Goal: Information Seeking & Learning: Learn about a topic

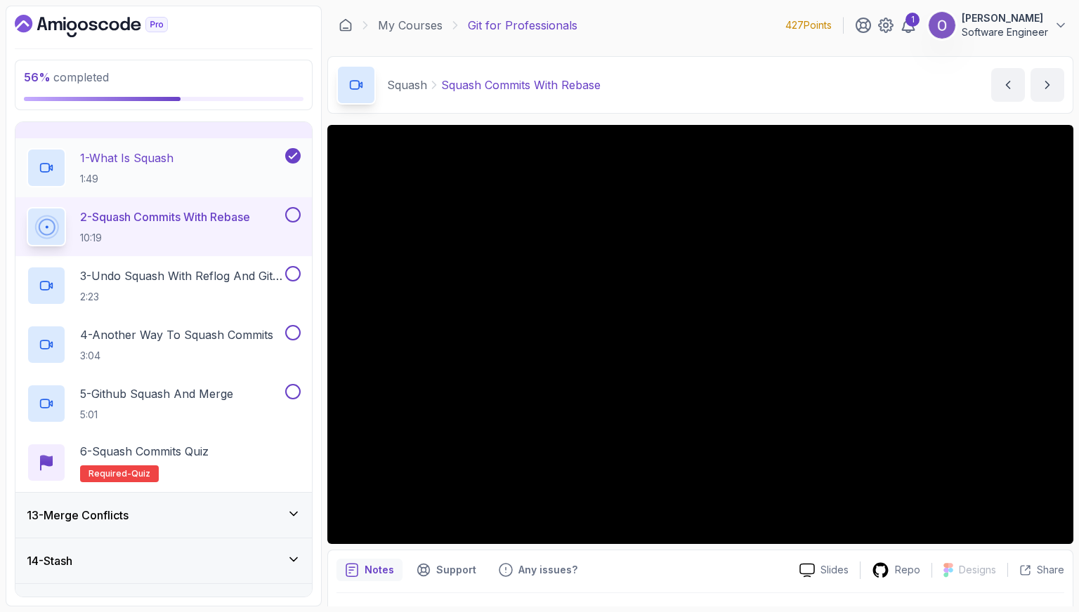
scroll to position [507, 0]
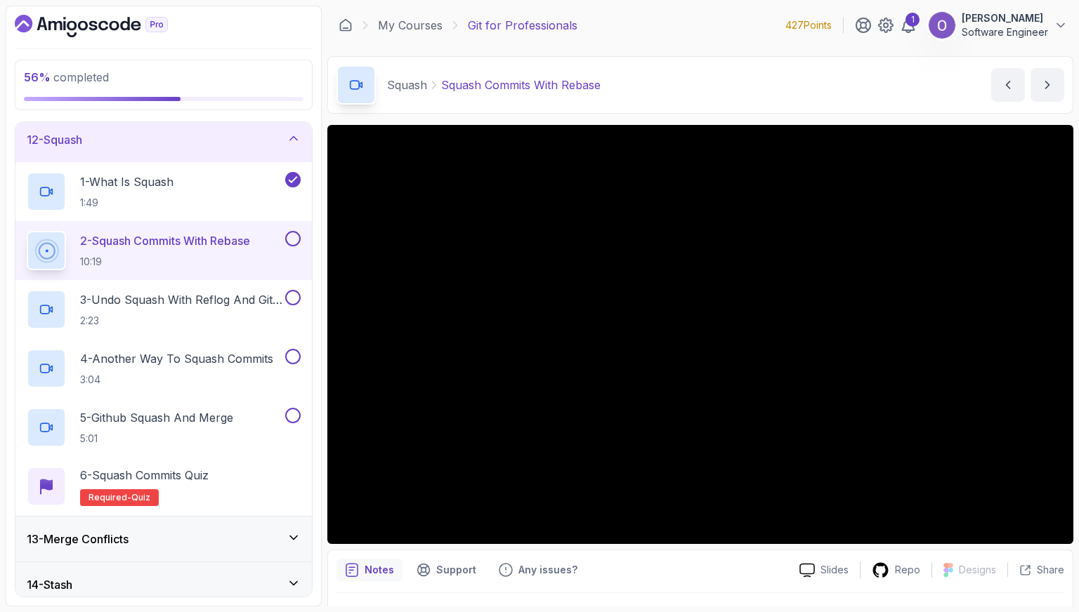
click at [294, 239] on button at bounding box center [292, 238] width 15 height 15
click at [297, 298] on button at bounding box center [292, 297] width 15 height 15
click at [300, 357] on button at bounding box center [292, 356] width 15 height 15
click at [296, 414] on button at bounding box center [292, 415] width 15 height 15
click at [289, 357] on button at bounding box center [292, 356] width 15 height 15
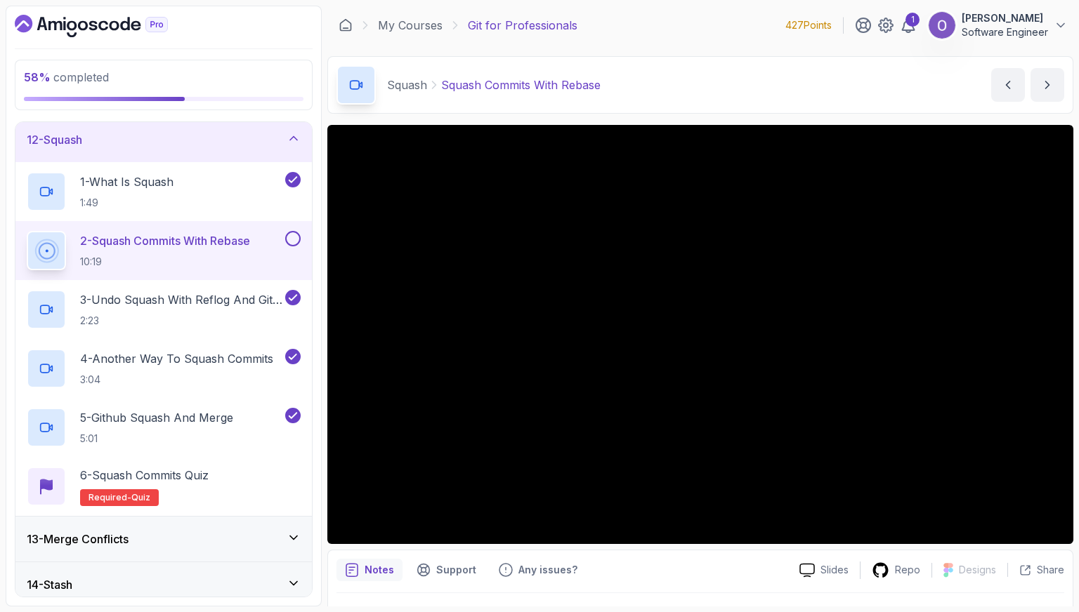
click at [295, 236] on button at bounding box center [292, 238] width 15 height 15
click at [202, 470] on p "6 - Squash Commits Quiz" at bounding box center [144, 475] width 128 height 17
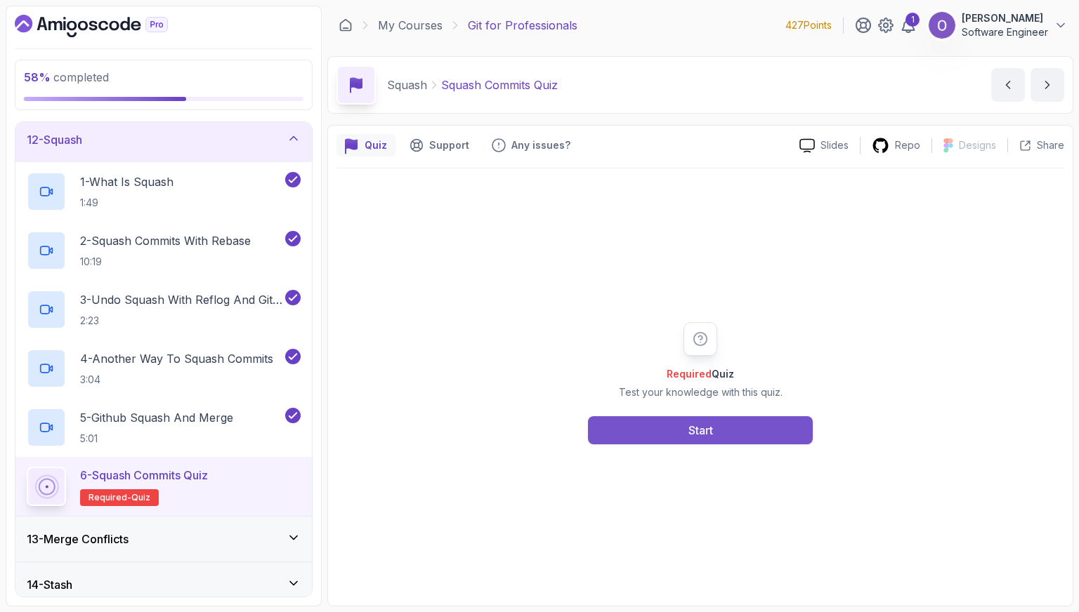
click at [719, 430] on button "Start" at bounding box center [700, 430] width 225 height 28
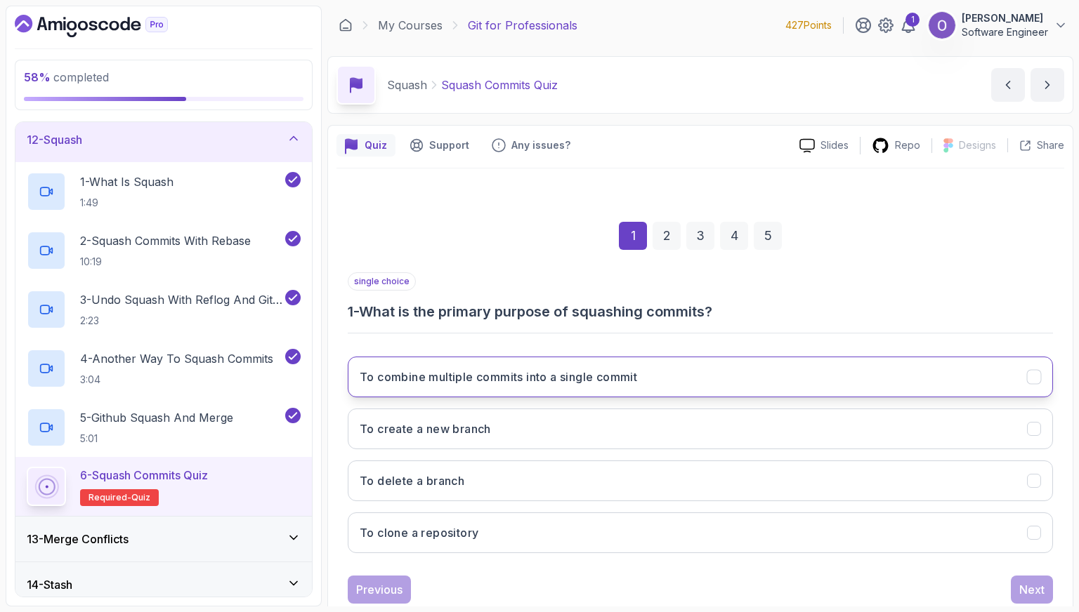
click at [619, 374] on h3 "To combine multiple commits into a single commit" at bounding box center [498, 377] width 277 height 17
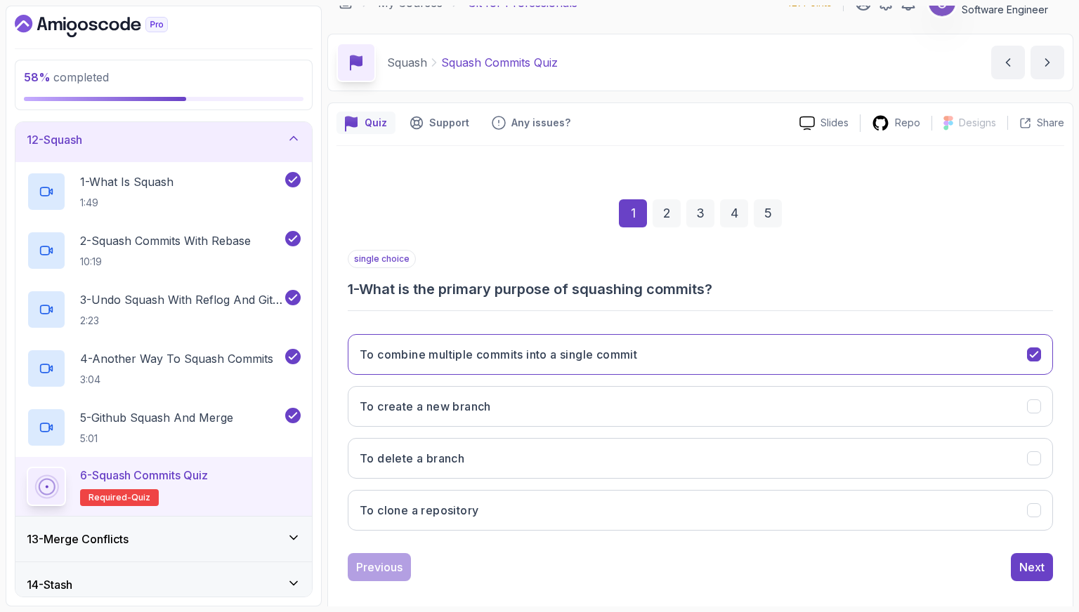
scroll to position [35, 0]
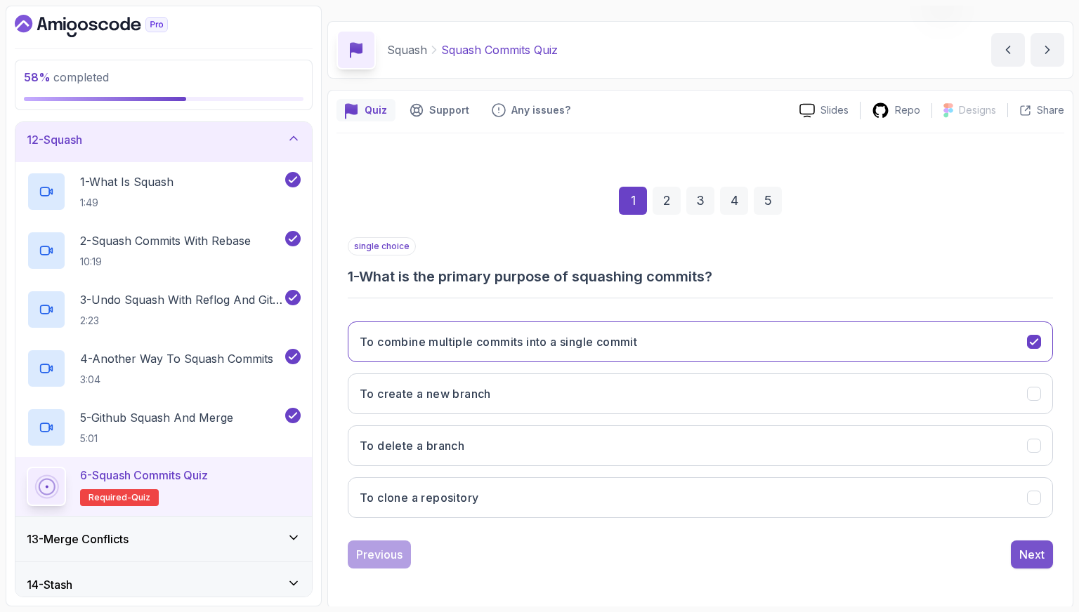
click at [1030, 549] on div "Next" at bounding box center [1031, 554] width 25 height 17
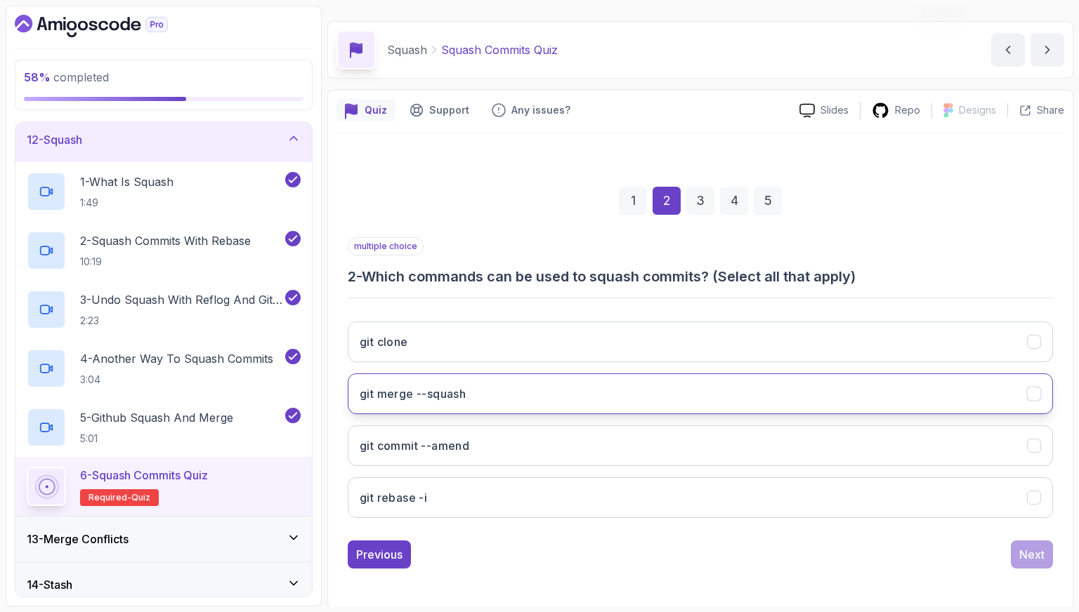
click at [576, 410] on button "git merge --squash" at bounding box center [700, 394] width 705 height 41
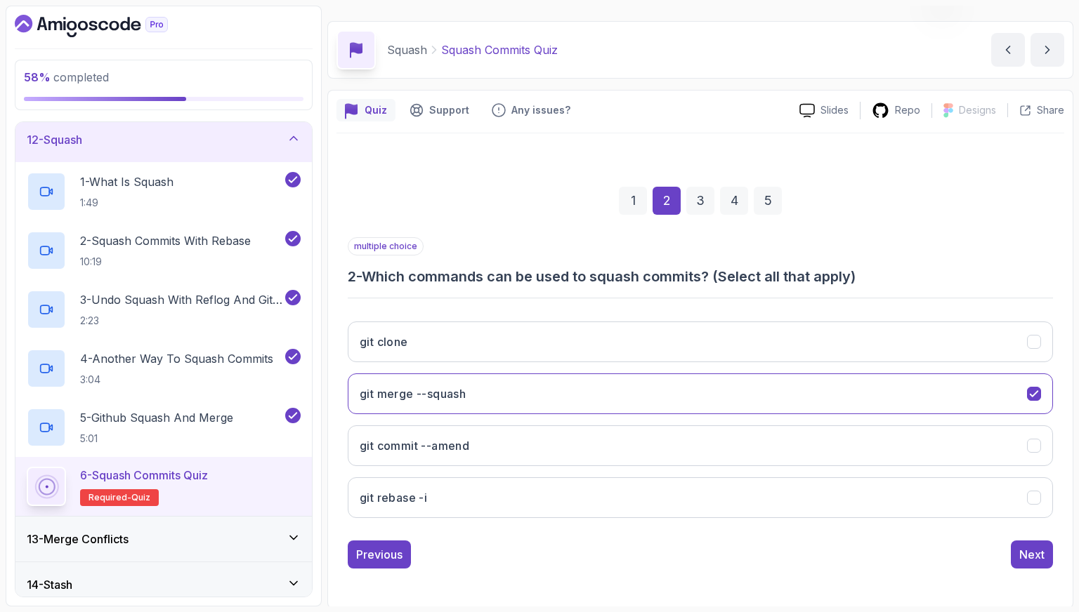
click at [1054, 532] on div "1 2 3 4 5 multiple choice 2 - Which commands can be used to squash commits? (Se…" at bounding box center [699, 366] width 727 height 427
click at [1044, 550] on button "Next" at bounding box center [1031, 555] width 42 height 28
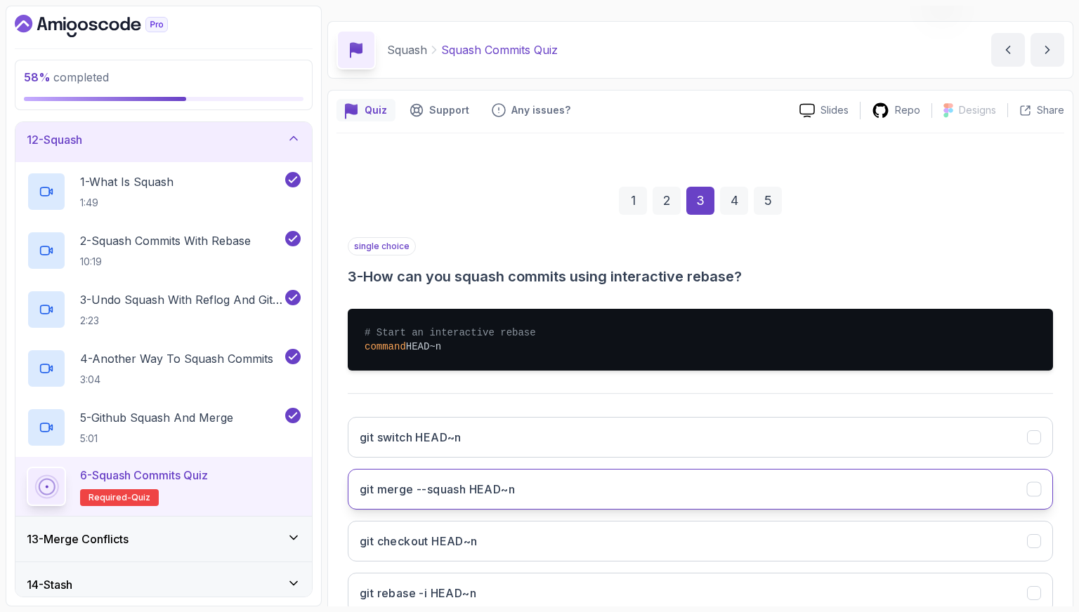
click at [776, 485] on button "git merge --squash HEAD~n" at bounding box center [700, 489] width 705 height 41
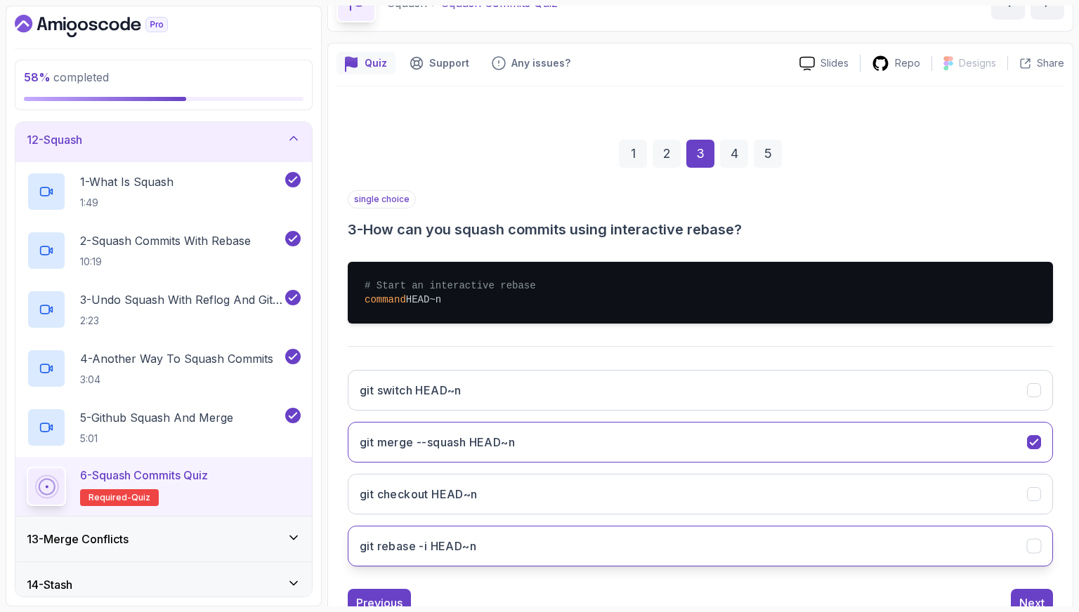
scroll to position [131, 0]
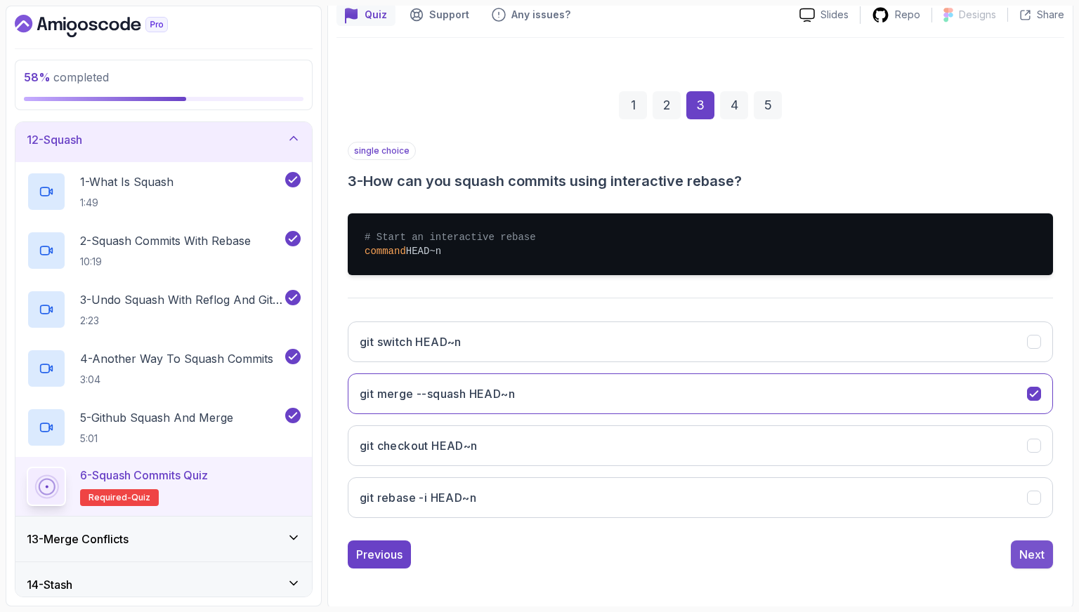
click at [1019, 546] on div "Next" at bounding box center [1031, 554] width 25 height 17
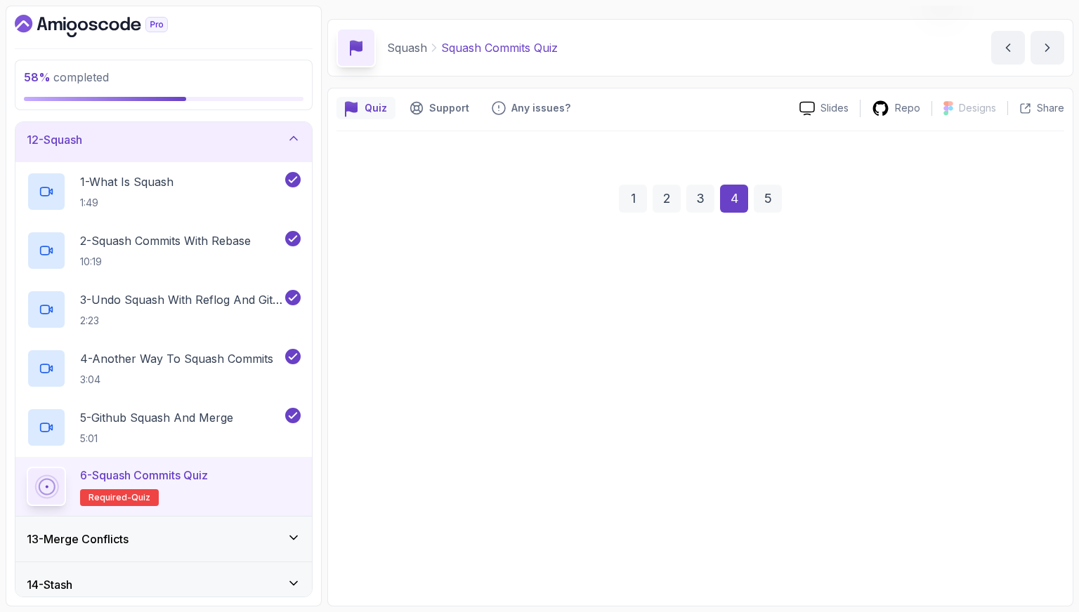
scroll to position [35, 0]
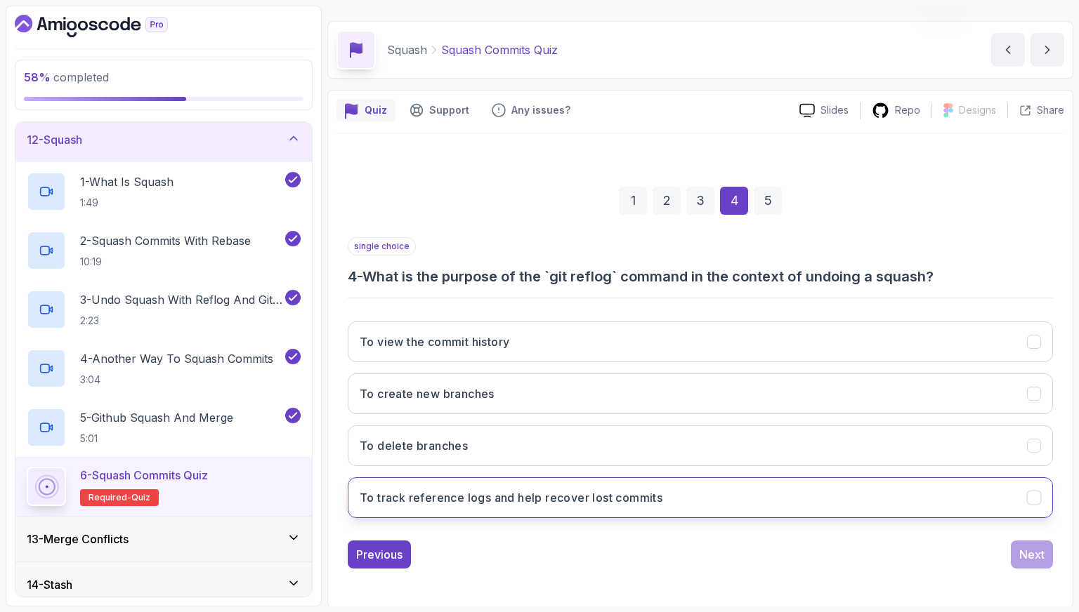
click at [658, 500] on h3 "To track reference logs and help recover lost commits" at bounding box center [511, 497] width 303 height 17
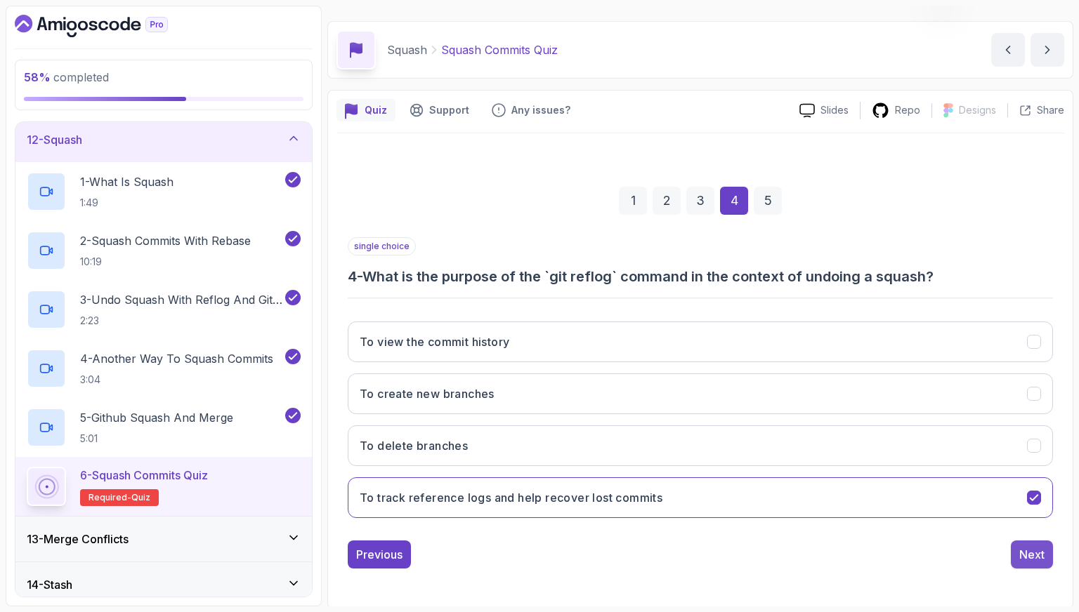
click at [1020, 553] on div "Next" at bounding box center [1031, 554] width 25 height 17
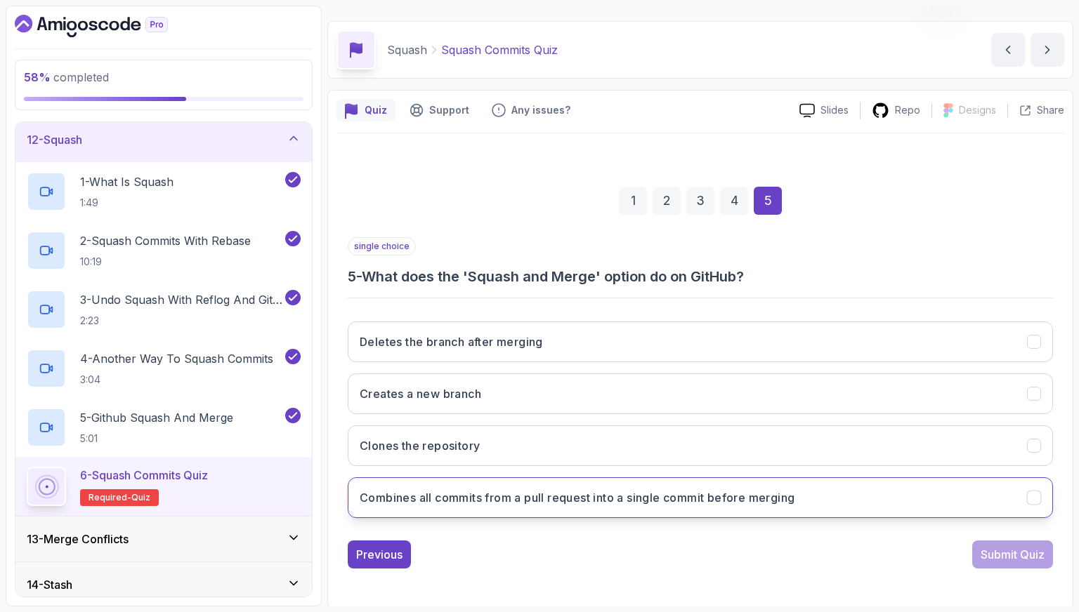
click at [831, 510] on button "Combines all commits from a pull request into a single commit before merging" at bounding box center [700, 497] width 705 height 41
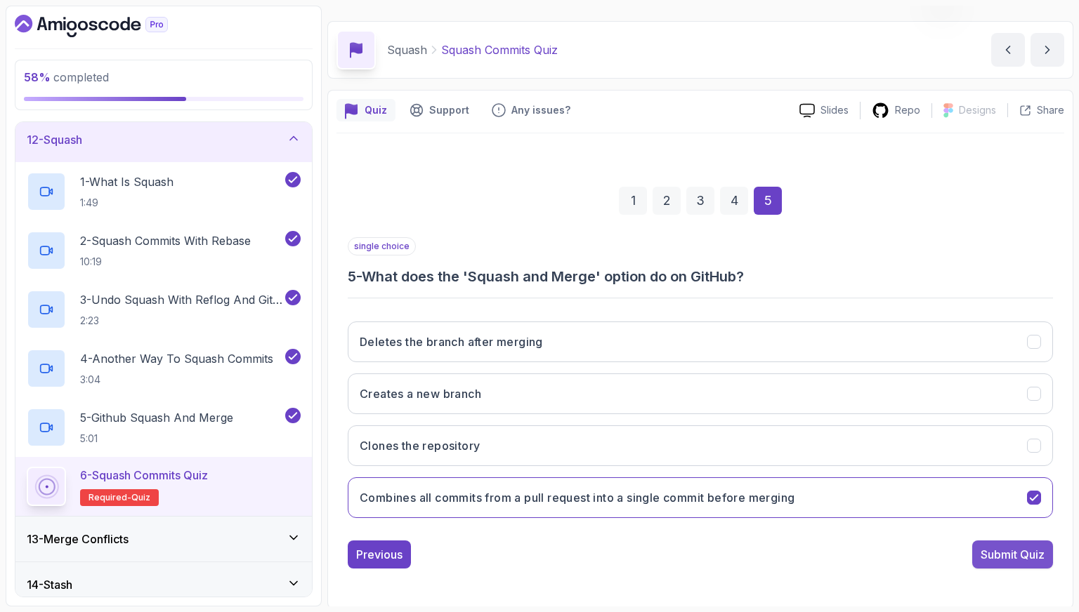
click at [990, 551] on div "Submit Quiz" at bounding box center [1012, 554] width 64 height 17
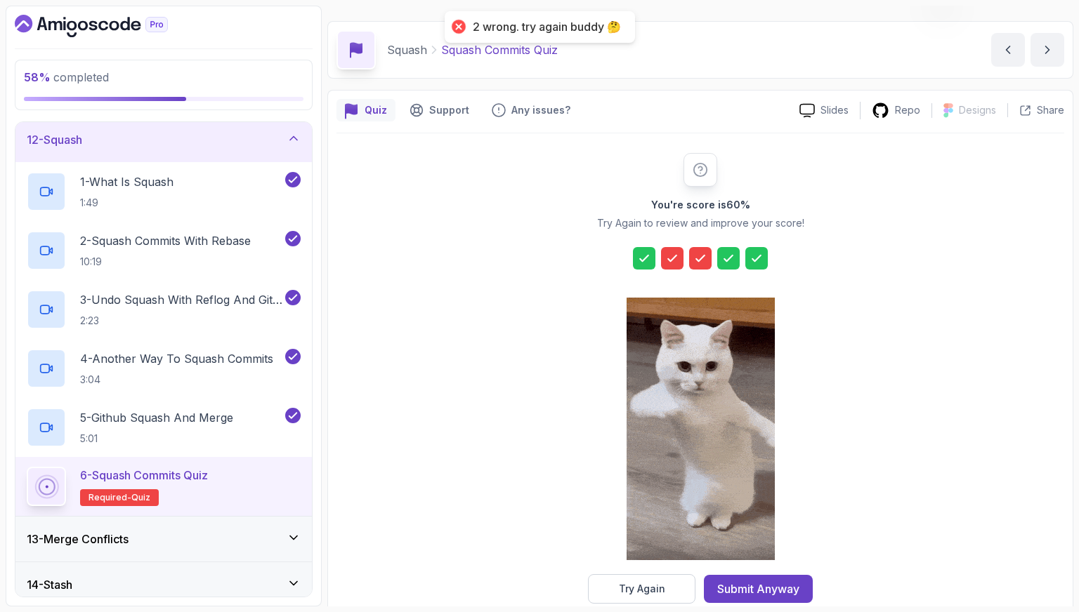
click at [805, 560] on div "You're score is 60 % Try Again to review and improve your score! Try Again Subm…" at bounding box center [700, 378] width 270 height 451
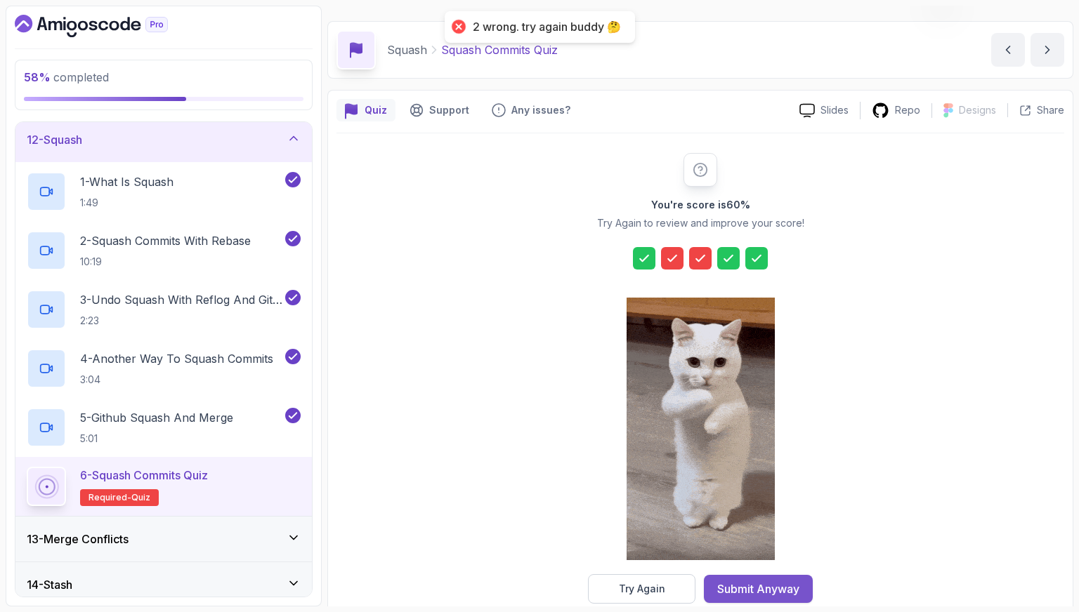
click at [798, 576] on button "Submit Anyway" at bounding box center [758, 589] width 109 height 28
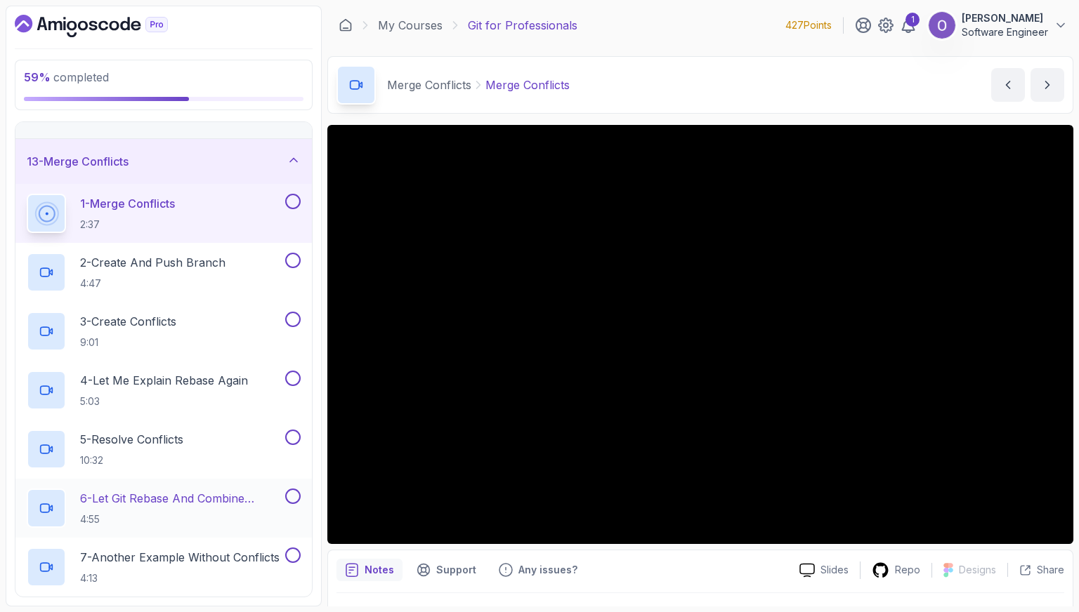
scroll to position [507, 0]
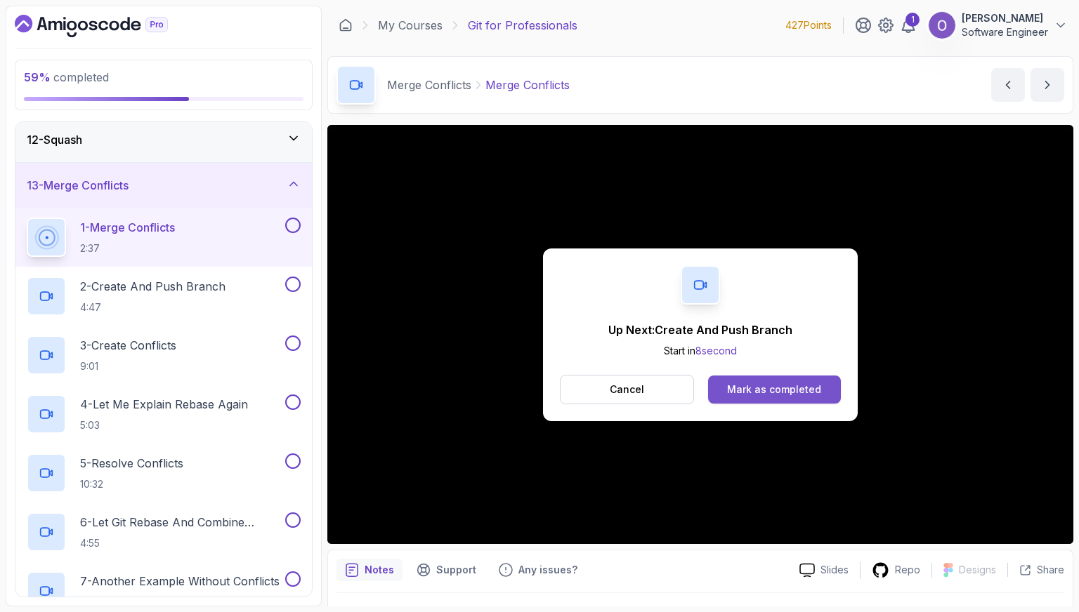
click at [801, 395] on div "Mark as completed" at bounding box center [774, 390] width 94 height 14
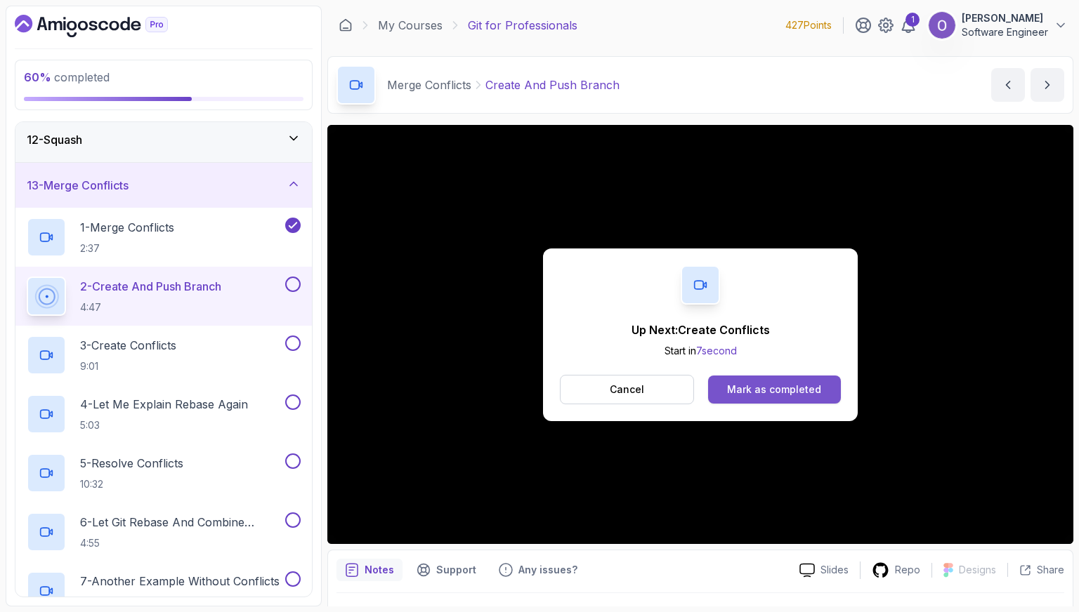
click at [778, 386] on div "Mark as completed" at bounding box center [774, 390] width 94 height 14
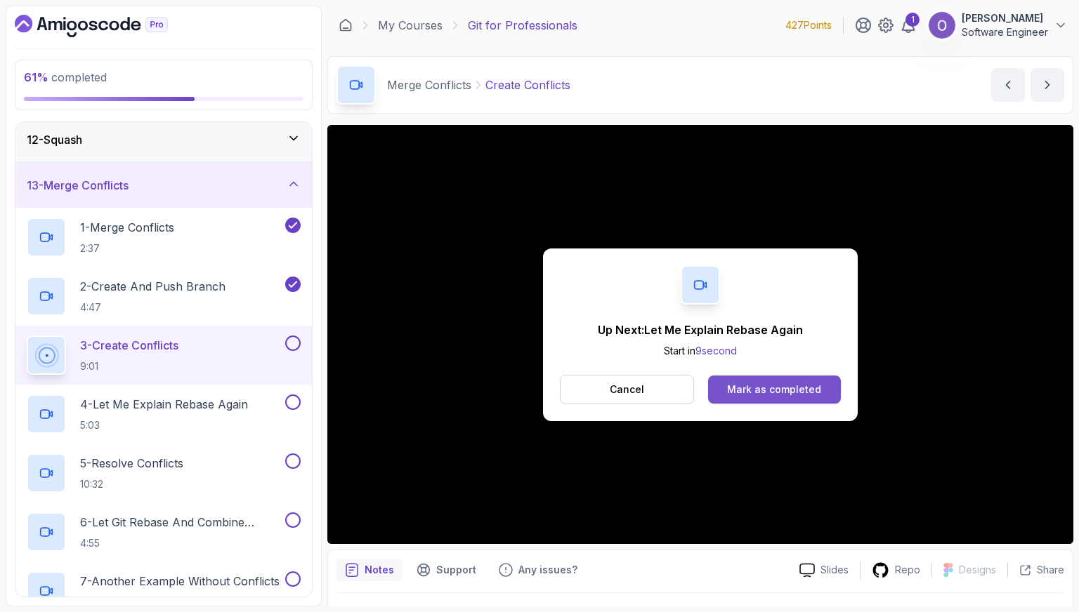
click at [778, 388] on div "Mark as completed" at bounding box center [774, 390] width 94 height 14
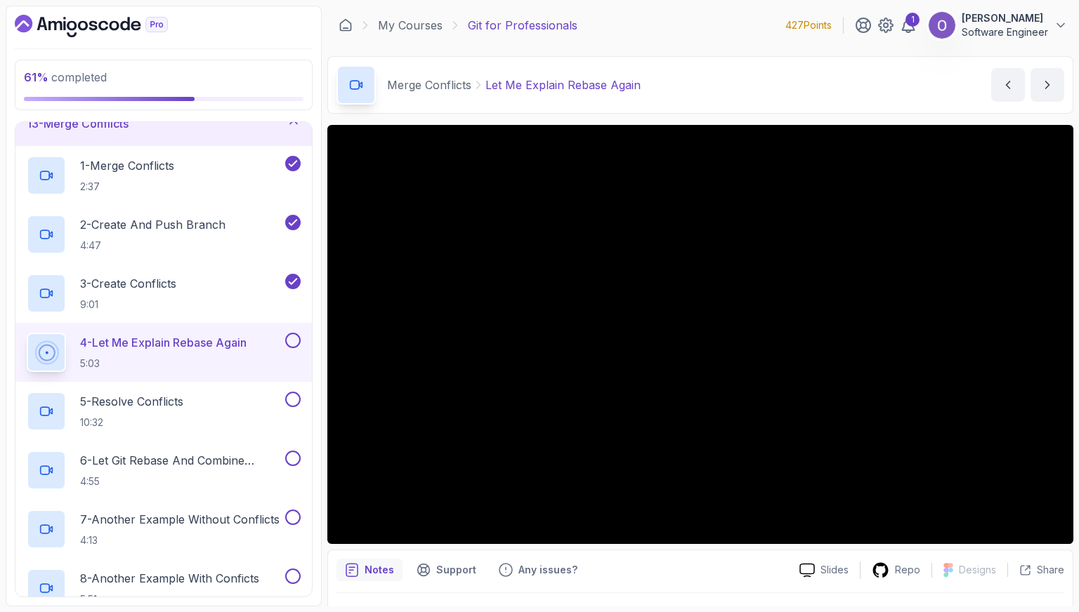
scroll to position [535, 0]
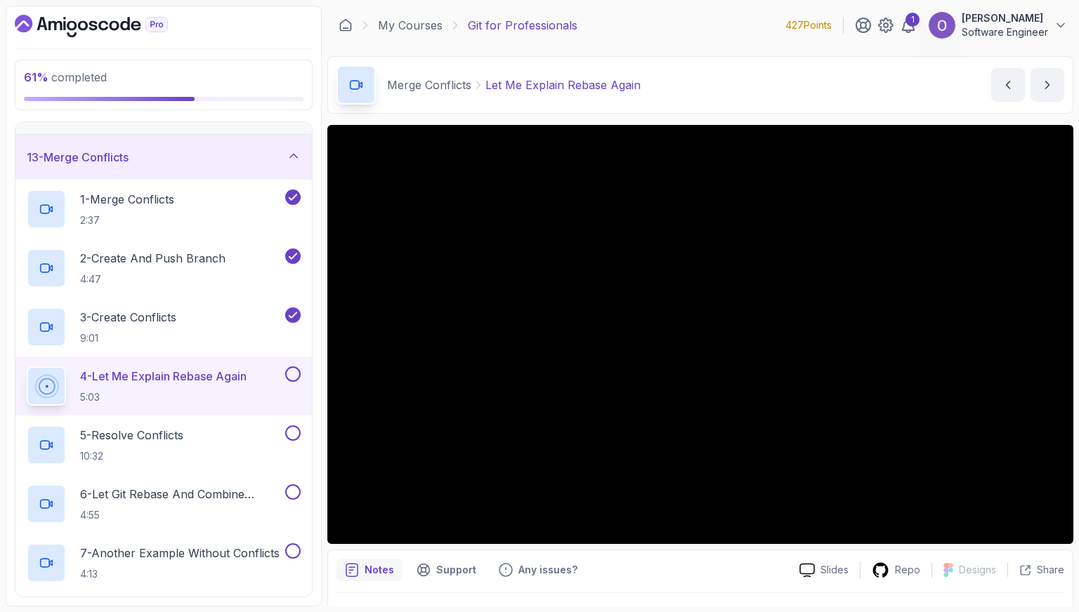
click at [298, 374] on button at bounding box center [292, 374] width 15 height 15
click at [261, 444] on div "5 - Resolve Conflicts 10:32" at bounding box center [155, 445] width 256 height 39
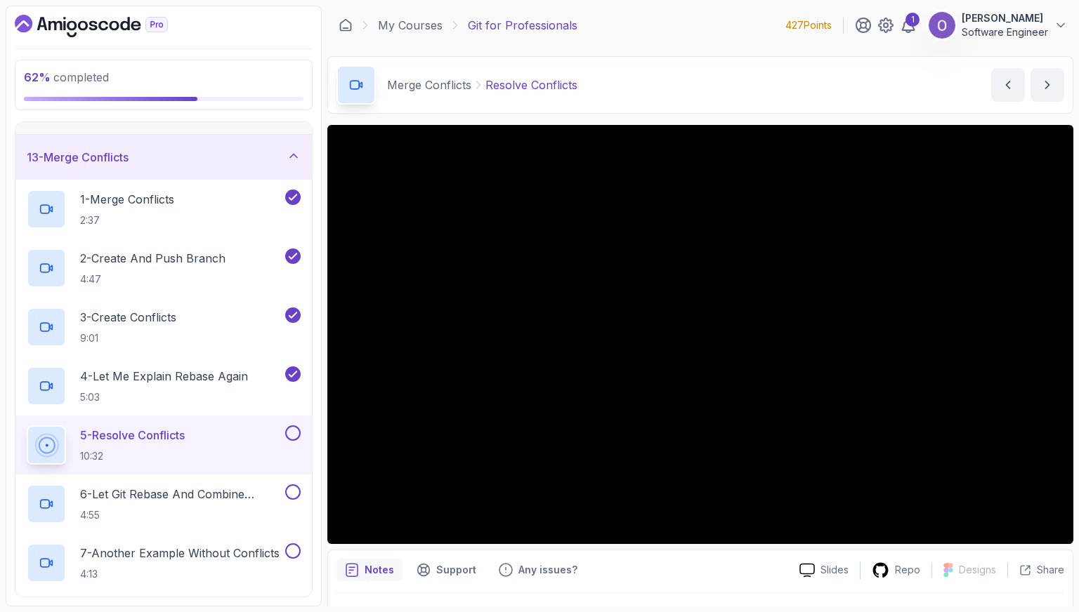
click at [296, 430] on button at bounding box center [292, 433] width 15 height 15
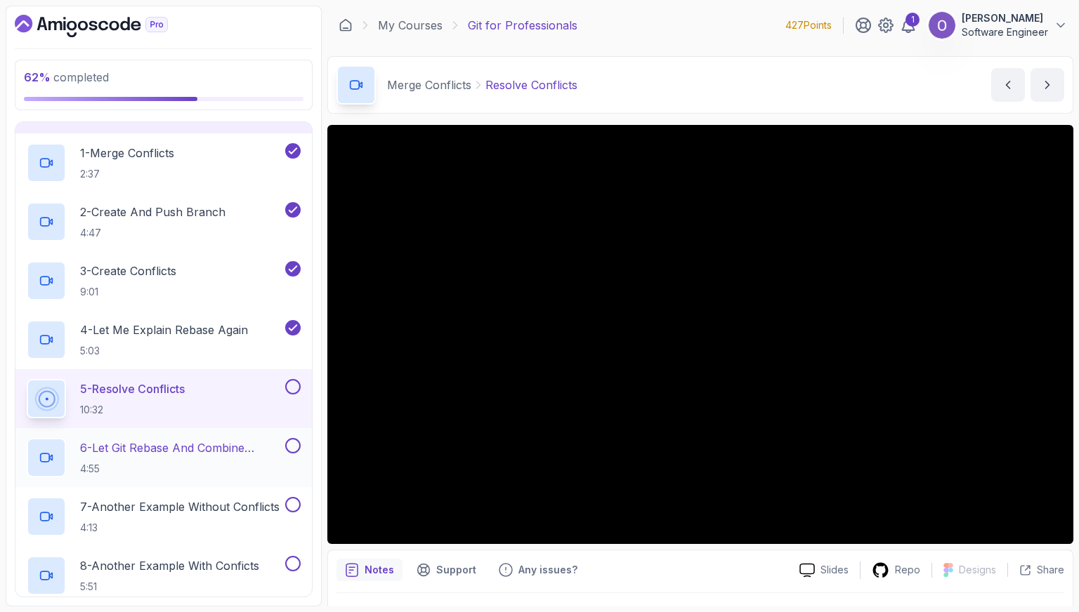
scroll to position [605, 0]
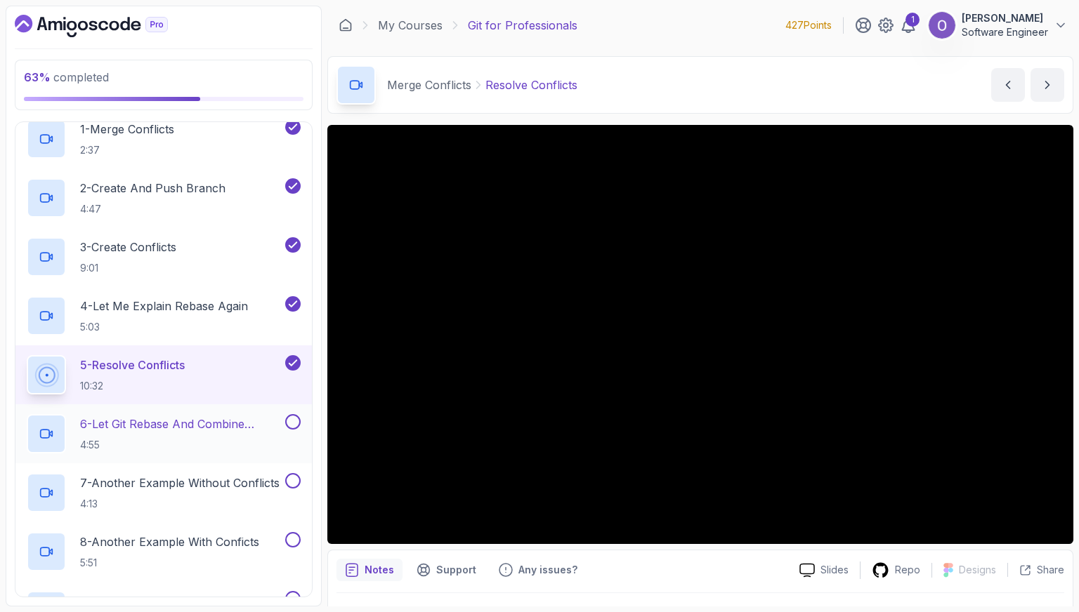
click at [256, 423] on p "6 - Let Git Rebase And Combine Changes" at bounding box center [181, 424] width 202 height 17
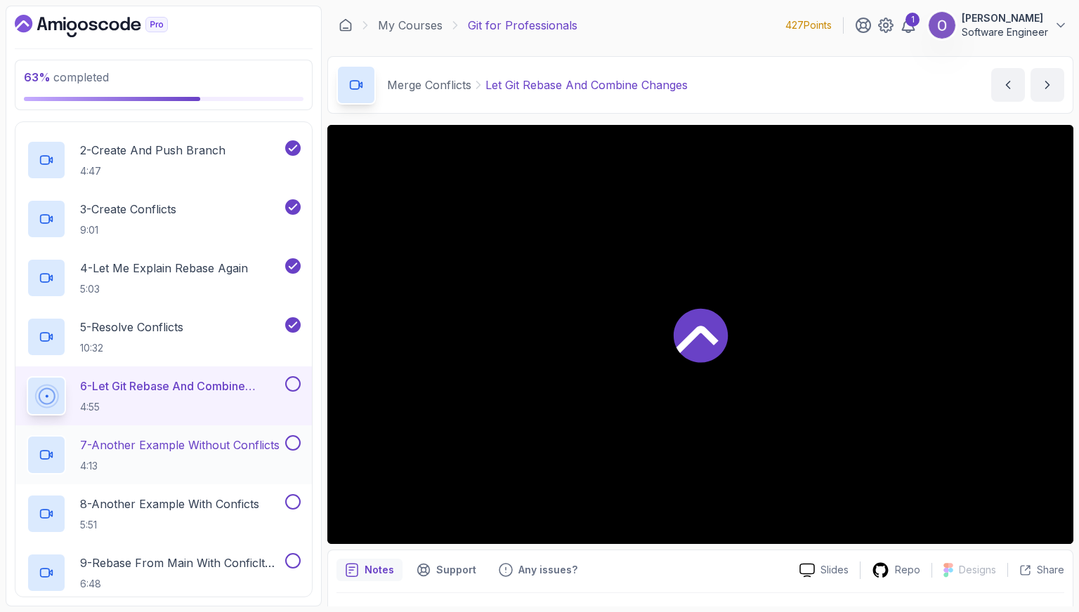
scroll to position [676, 0]
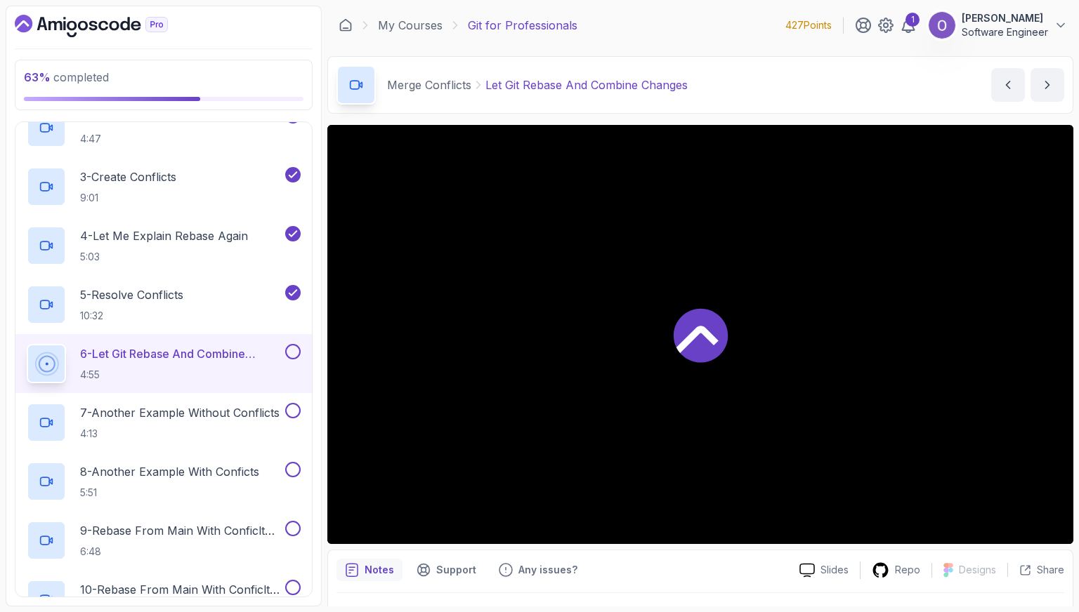
click at [290, 352] on button at bounding box center [292, 351] width 15 height 15
click at [265, 406] on p "7 - Another Example Without Conflicts" at bounding box center [179, 412] width 199 height 17
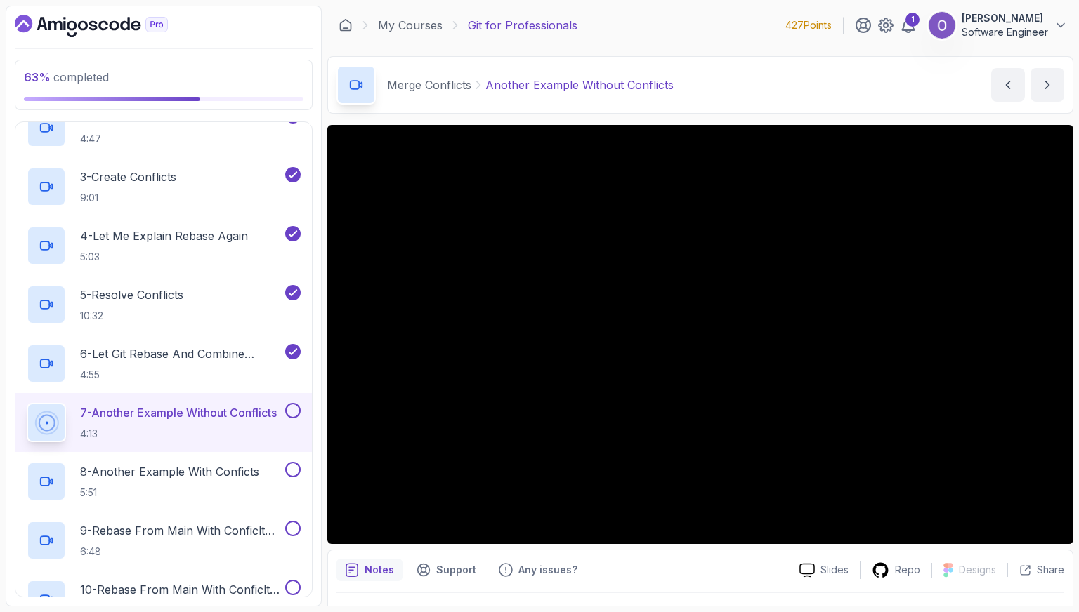
click at [290, 408] on button at bounding box center [292, 410] width 15 height 15
click at [296, 465] on button at bounding box center [292, 469] width 15 height 15
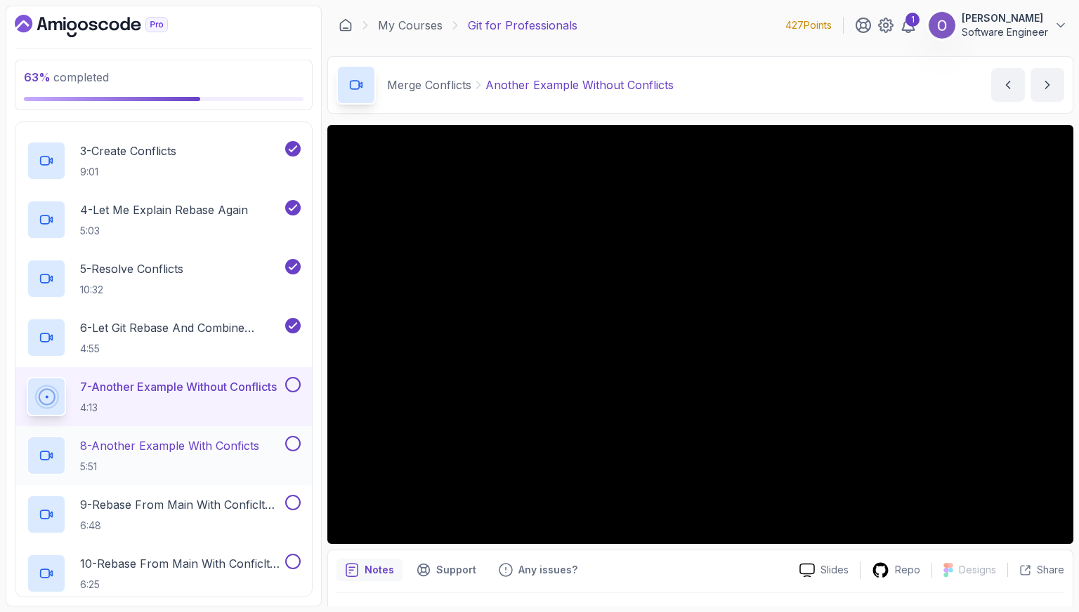
scroll to position [746, 0]
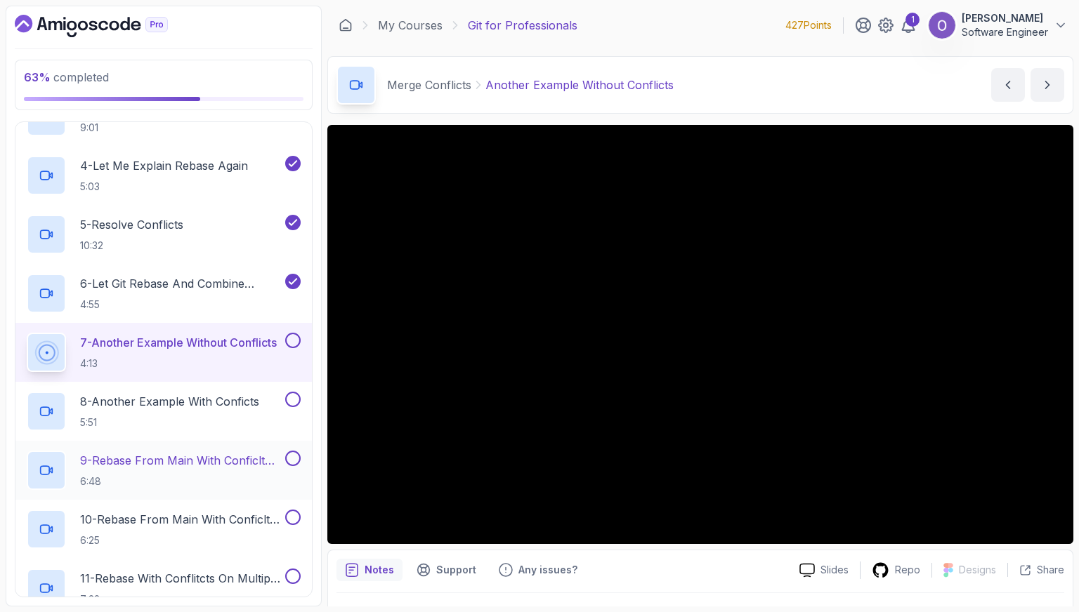
click at [297, 459] on button at bounding box center [292, 458] width 15 height 15
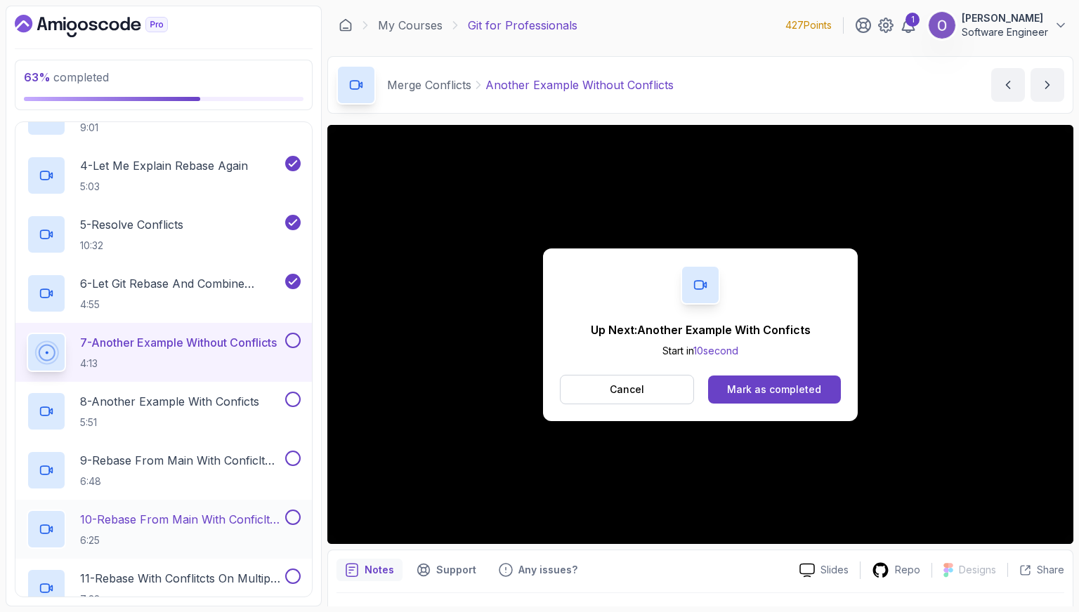
click at [293, 515] on button at bounding box center [292, 517] width 15 height 15
click at [294, 401] on button at bounding box center [292, 399] width 15 height 15
click at [290, 337] on button at bounding box center [292, 340] width 15 height 15
click at [765, 394] on div "Mark as completed" at bounding box center [774, 390] width 94 height 14
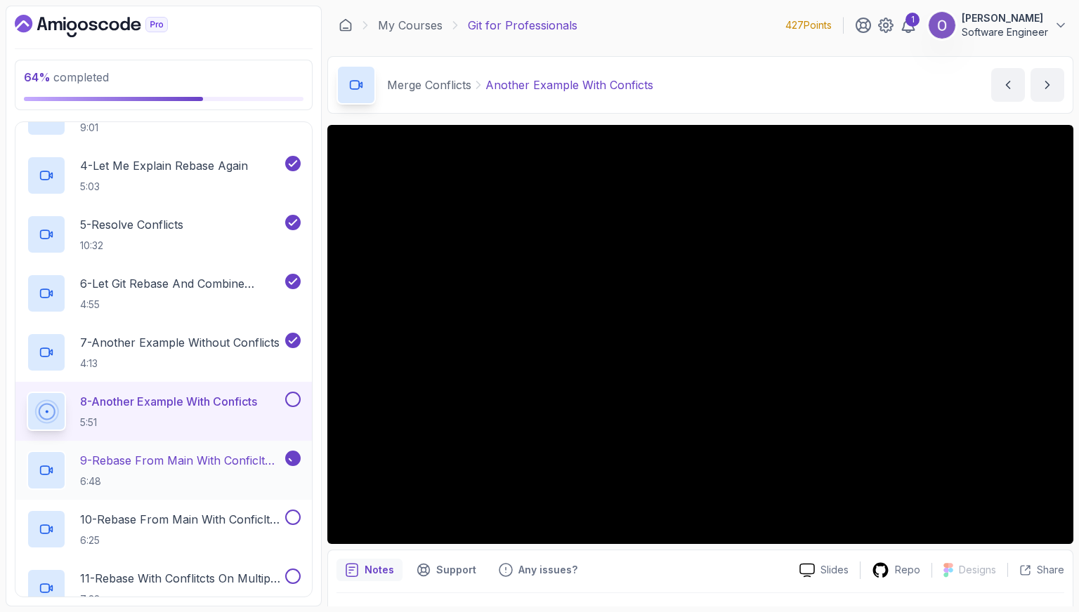
click at [295, 452] on icon at bounding box center [292, 459] width 13 height 14
click at [294, 402] on button at bounding box center [292, 399] width 15 height 15
click at [244, 475] on p "6:48" at bounding box center [181, 482] width 202 height 14
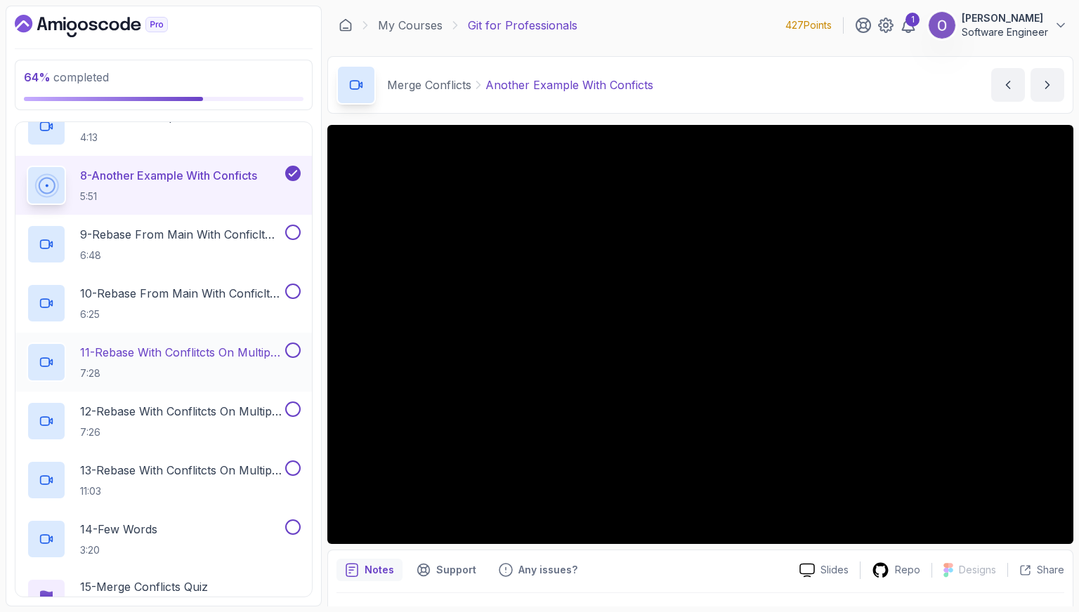
scroll to position [956, 0]
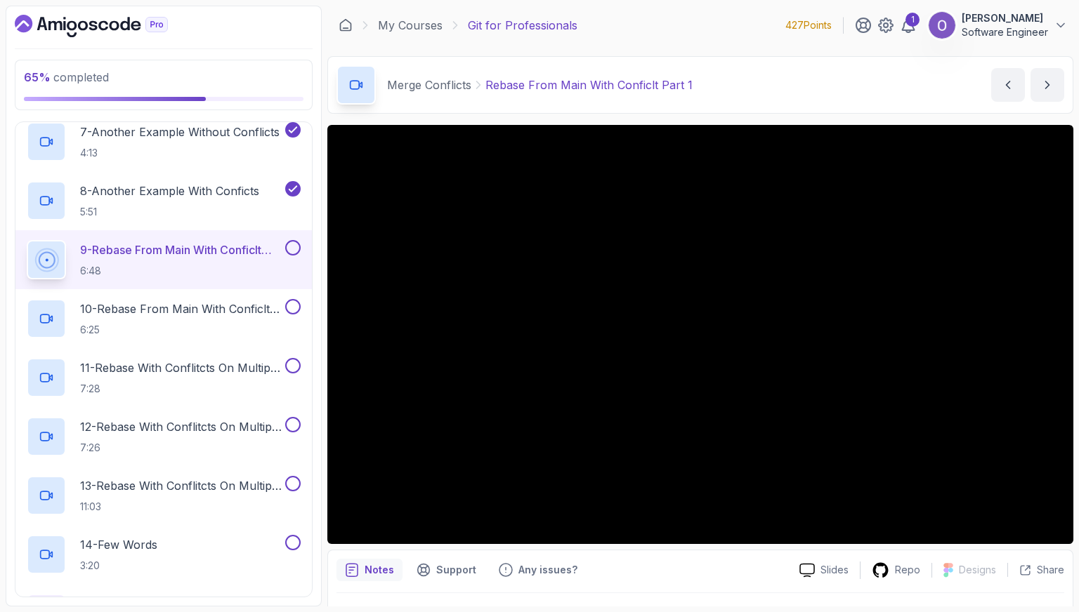
click at [292, 246] on button at bounding box center [292, 247] width 15 height 15
click at [289, 299] on button at bounding box center [292, 306] width 15 height 15
click at [293, 362] on button at bounding box center [292, 365] width 15 height 15
click at [295, 425] on button at bounding box center [292, 424] width 15 height 15
click at [258, 487] on p "13 - Rebase With Conflitcts On Multiple Commits Part 3" at bounding box center [181, 485] width 202 height 17
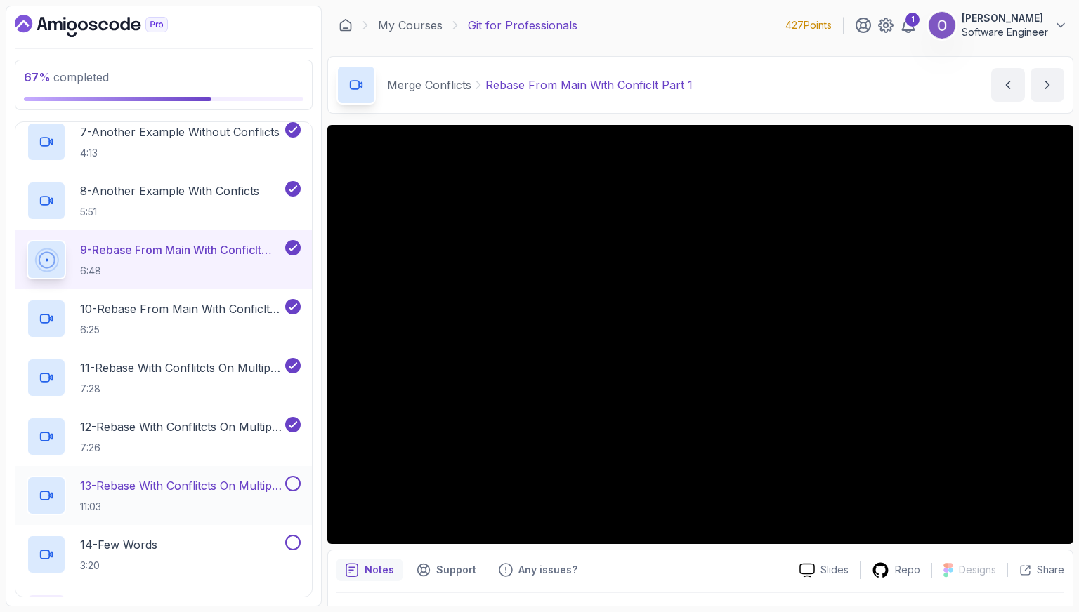
click at [292, 484] on button at bounding box center [292, 483] width 15 height 15
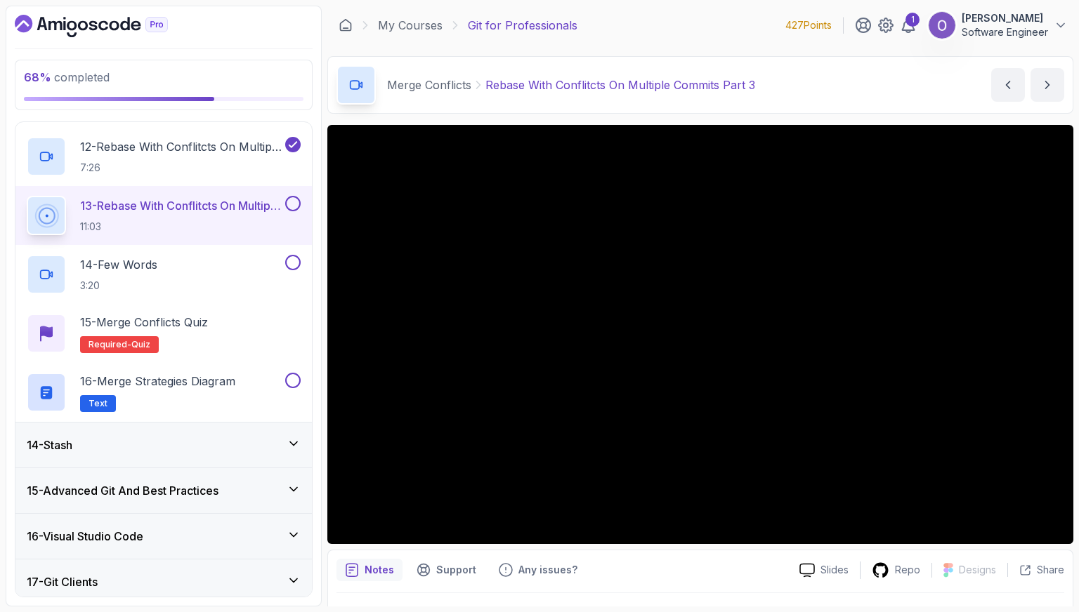
scroll to position [1237, 0]
click at [218, 256] on div "14 - Few Words 3:20" at bounding box center [155, 273] width 256 height 39
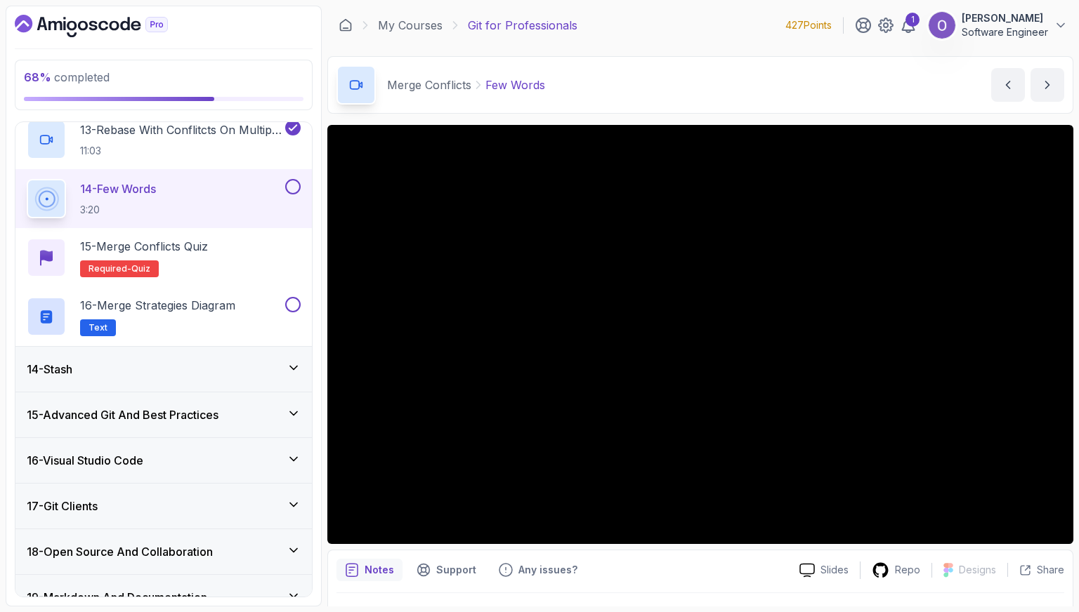
scroll to position [1237, 0]
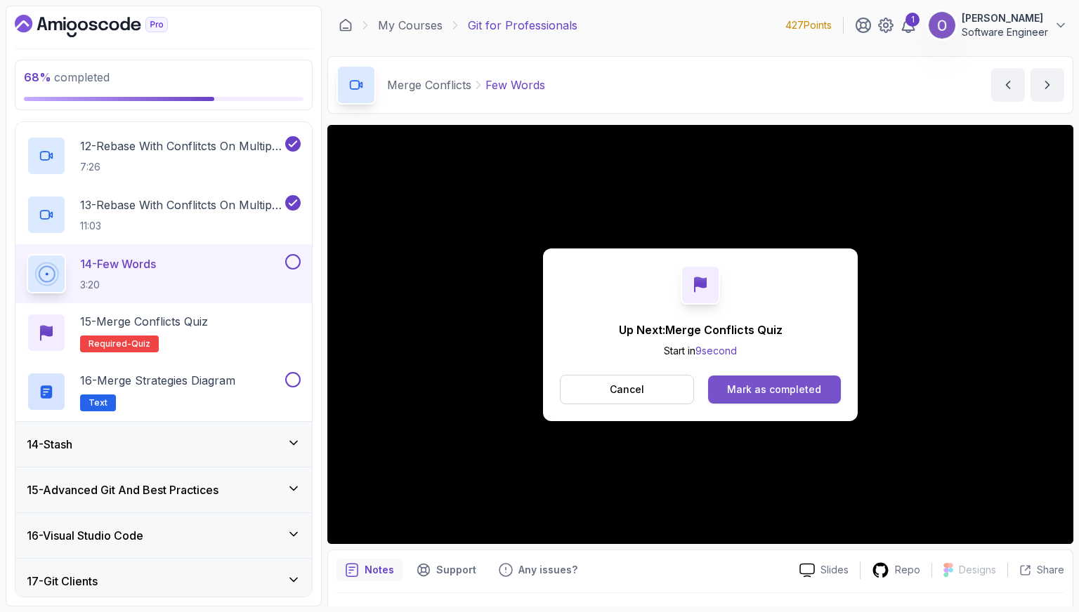
click at [795, 388] on div "Mark as completed" at bounding box center [774, 390] width 94 height 14
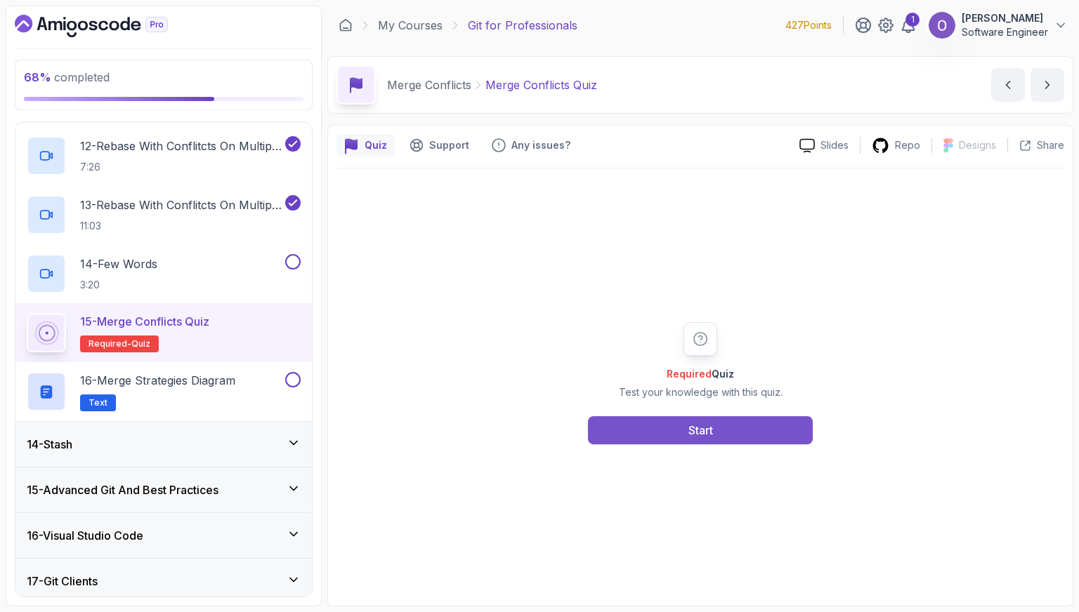
click at [742, 424] on button "Start" at bounding box center [700, 430] width 225 height 28
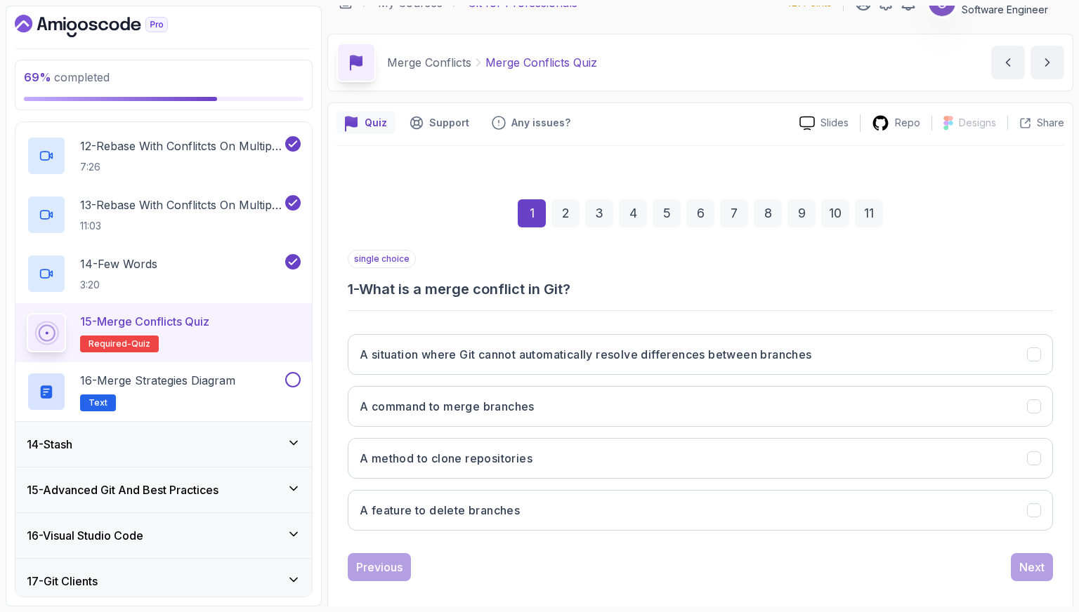
scroll to position [35, 0]
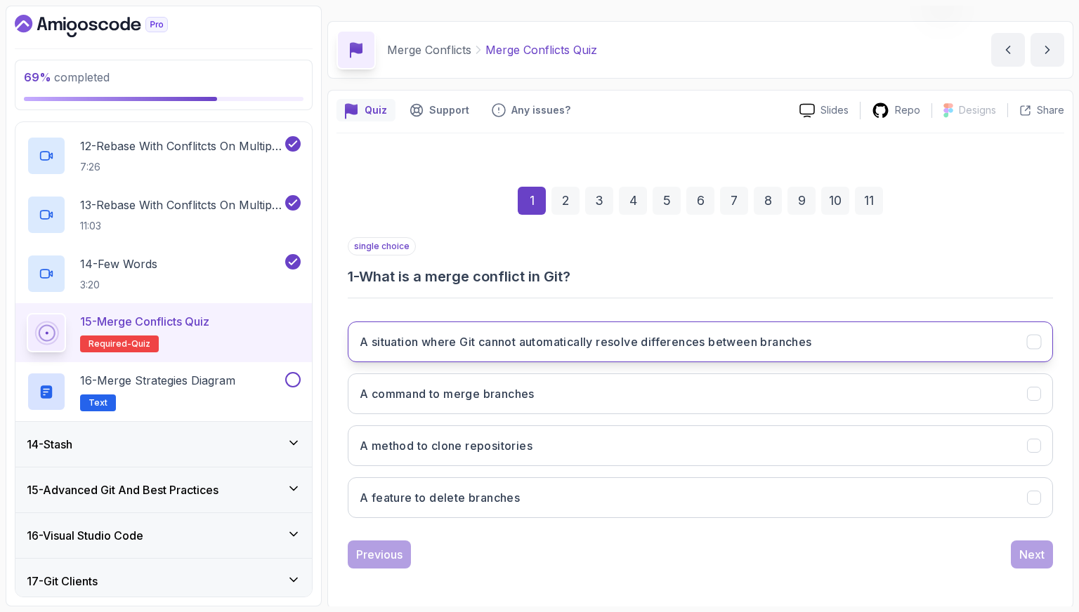
click at [440, 334] on h3 "A situation where Git cannot automatically resolve differences between branches" at bounding box center [586, 342] width 452 height 17
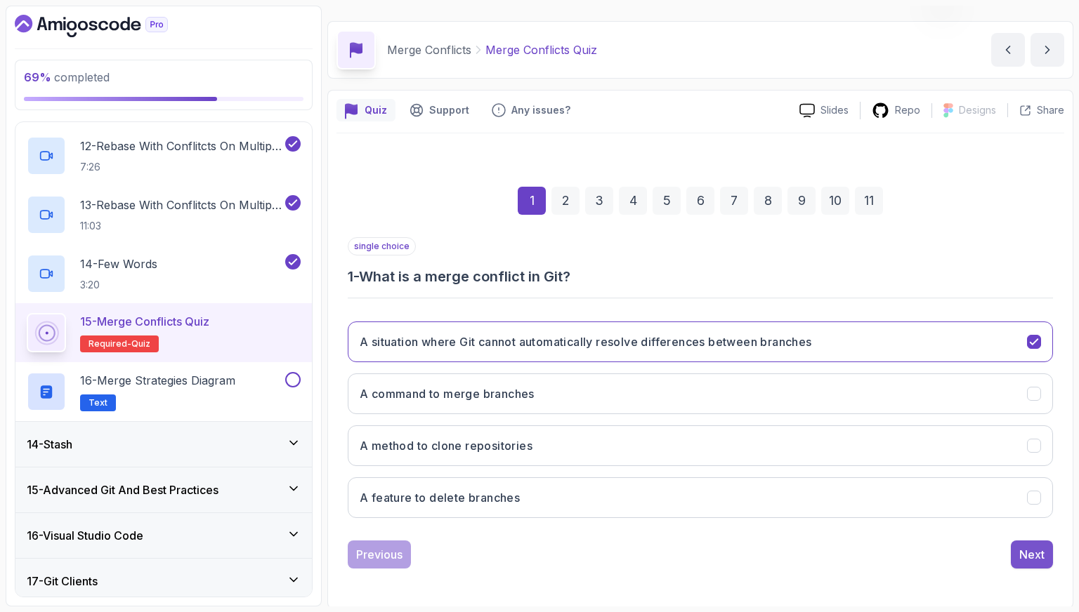
click at [1023, 542] on button "Next" at bounding box center [1031, 555] width 42 height 28
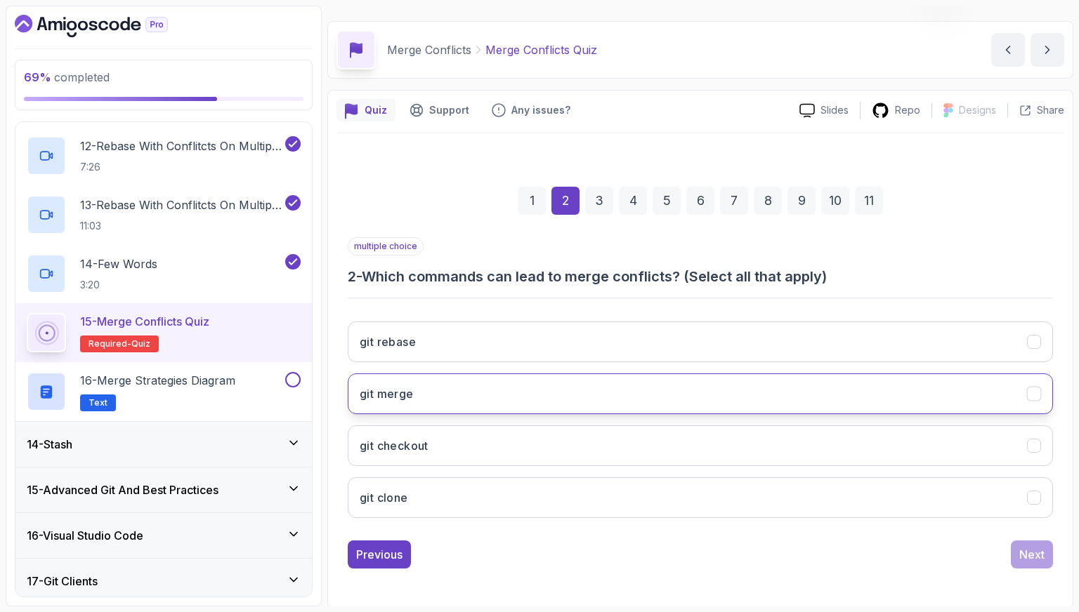
click at [524, 393] on button "git merge" at bounding box center [700, 394] width 705 height 41
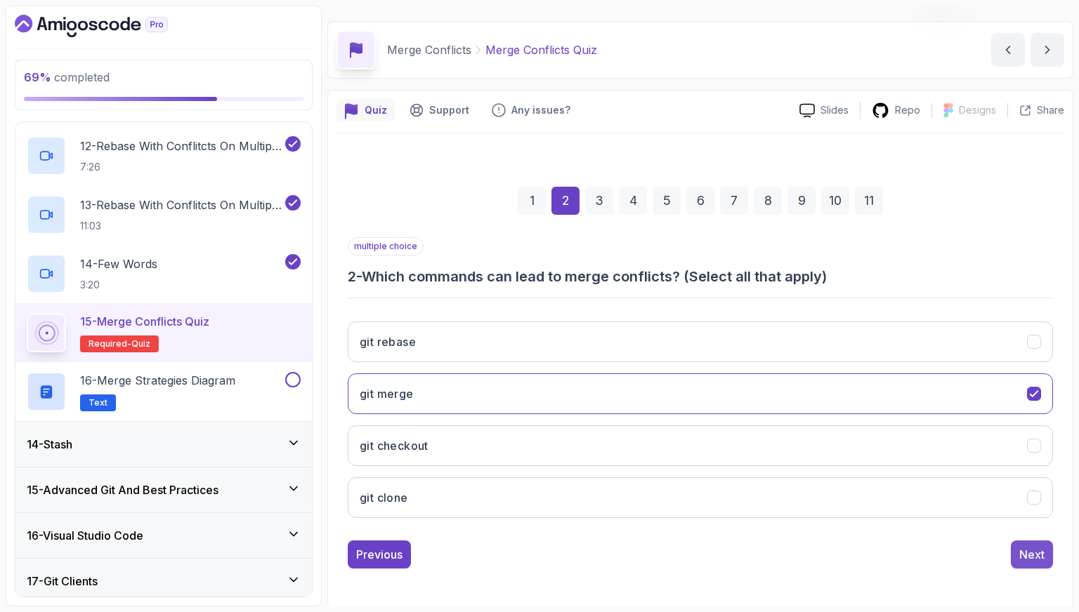
click at [1017, 556] on button "Next" at bounding box center [1031, 555] width 42 height 28
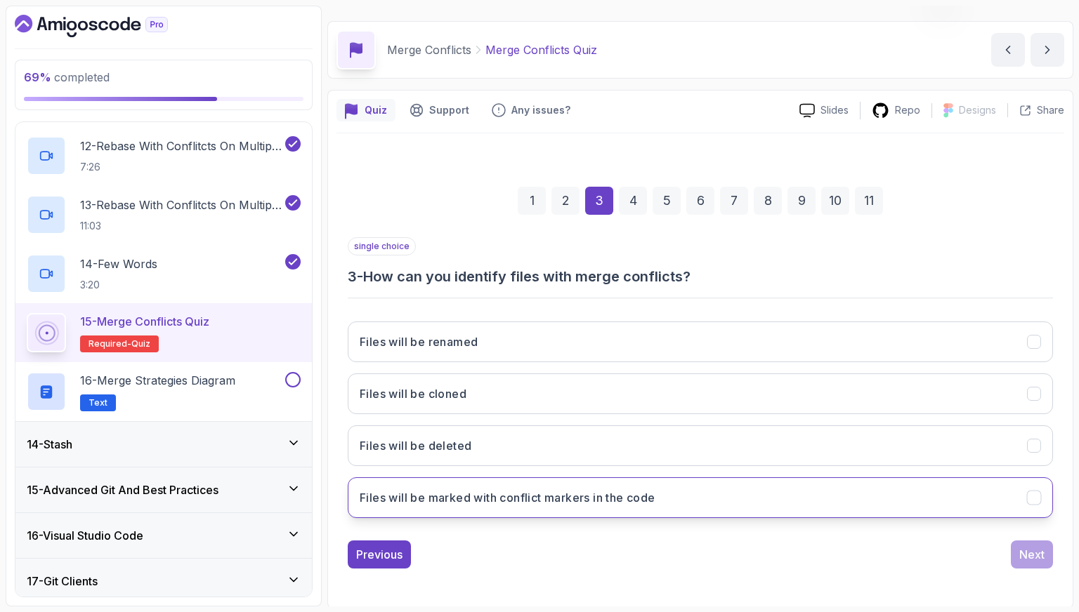
click at [522, 489] on h3 "Files will be marked with conflict markers in the code" at bounding box center [508, 497] width 296 height 17
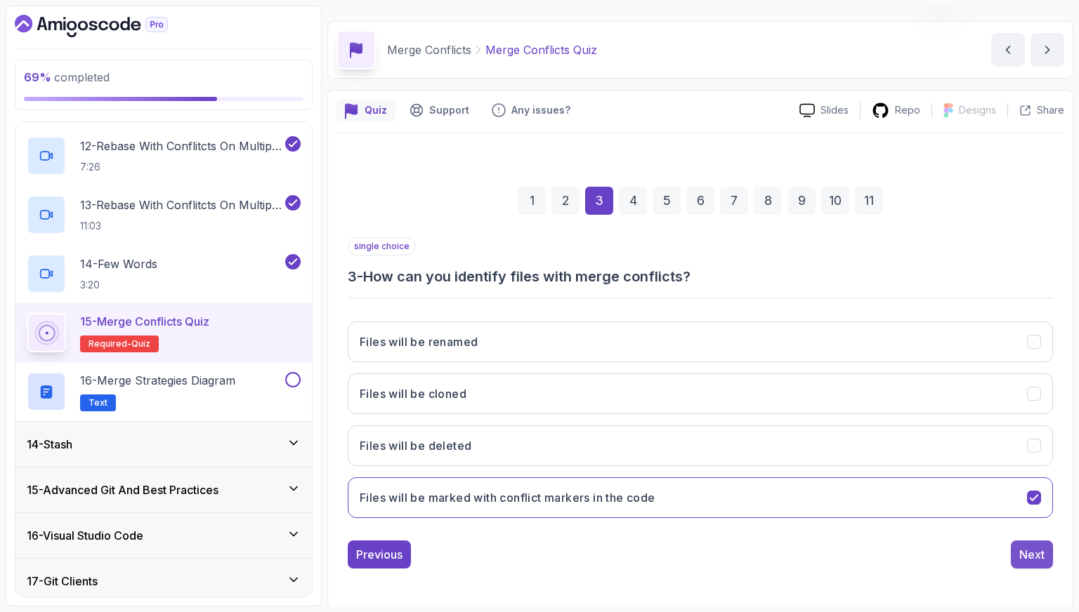
click at [1048, 555] on button "Next" at bounding box center [1031, 555] width 42 height 28
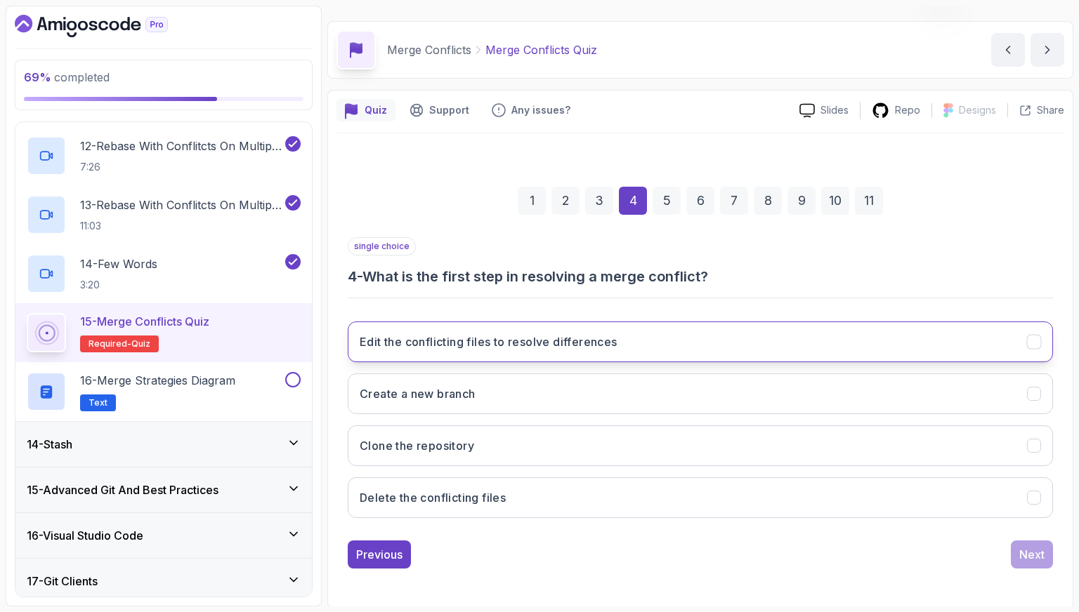
click at [452, 338] on h3 "Edit the conflicting files to resolve differences" at bounding box center [489, 342] width 258 height 17
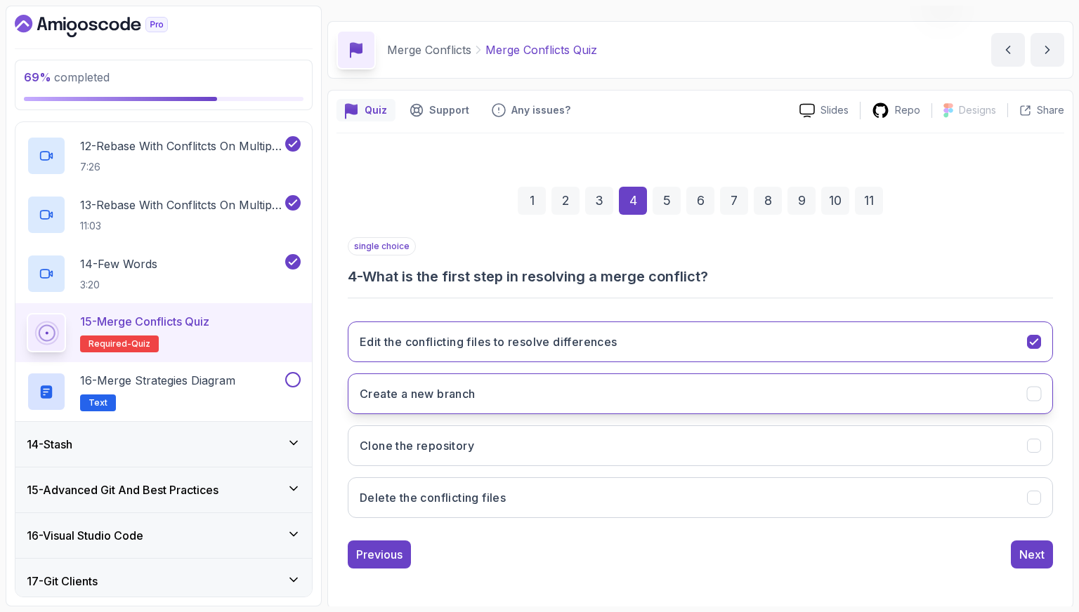
click at [723, 396] on button "Create a new branch" at bounding box center [700, 394] width 705 height 41
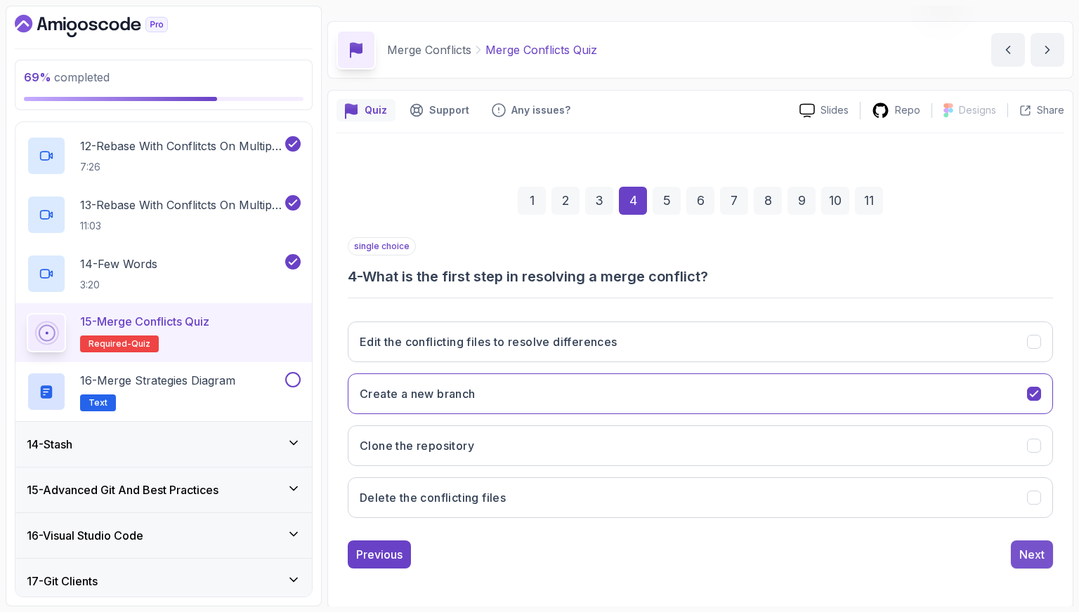
click at [1033, 551] on div "Next" at bounding box center [1031, 554] width 25 height 17
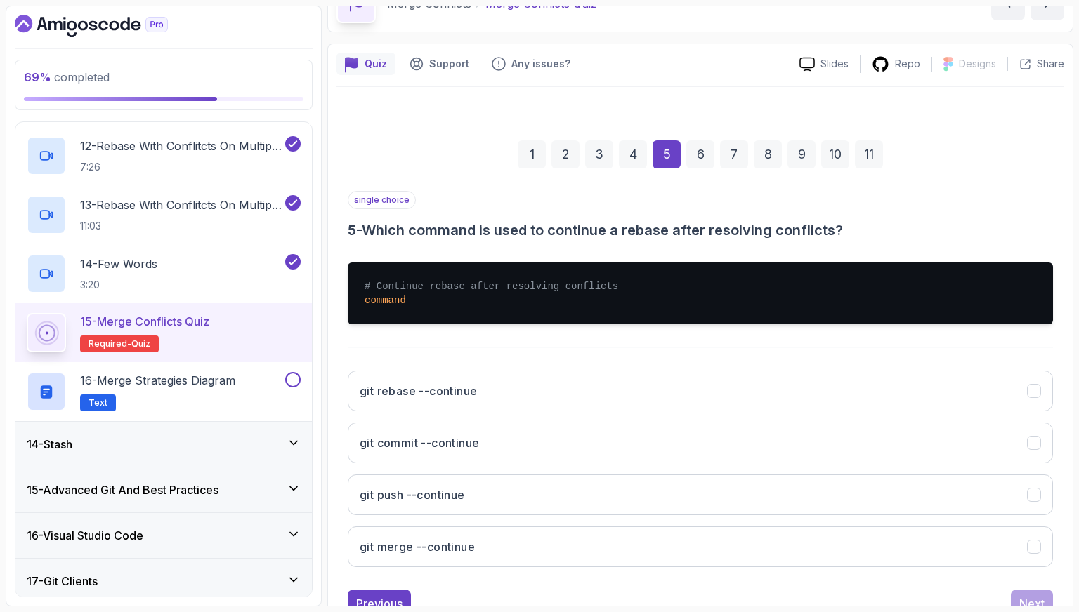
scroll to position [105, 0]
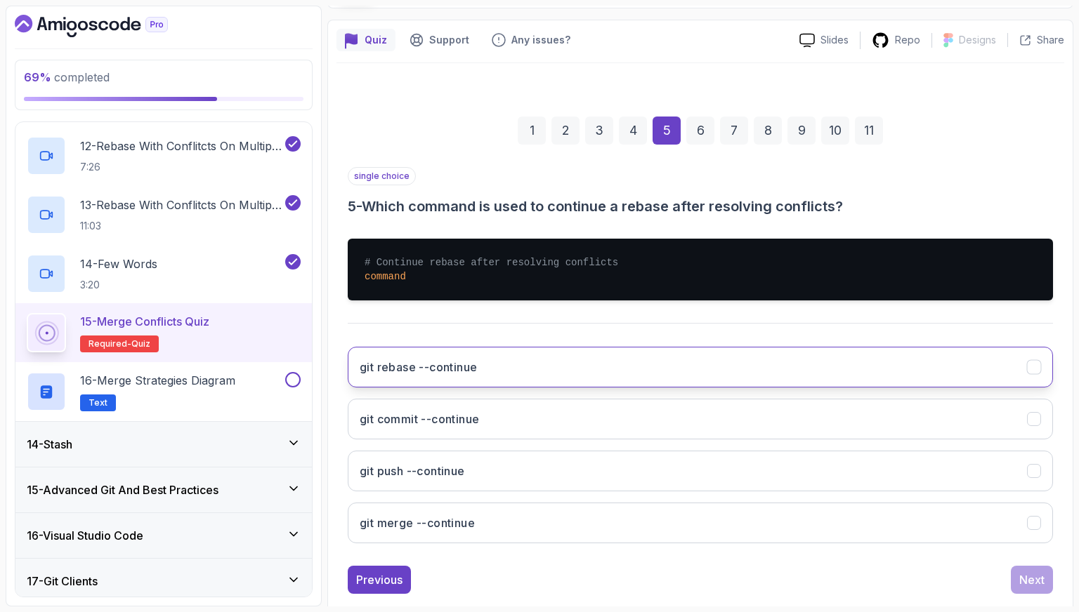
click at [548, 378] on button "git rebase --continue" at bounding box center [700, 367] width 705 height 41
click at [1042, 574] on div "Next" at bounding box center [1031, 580] width 25 height 17
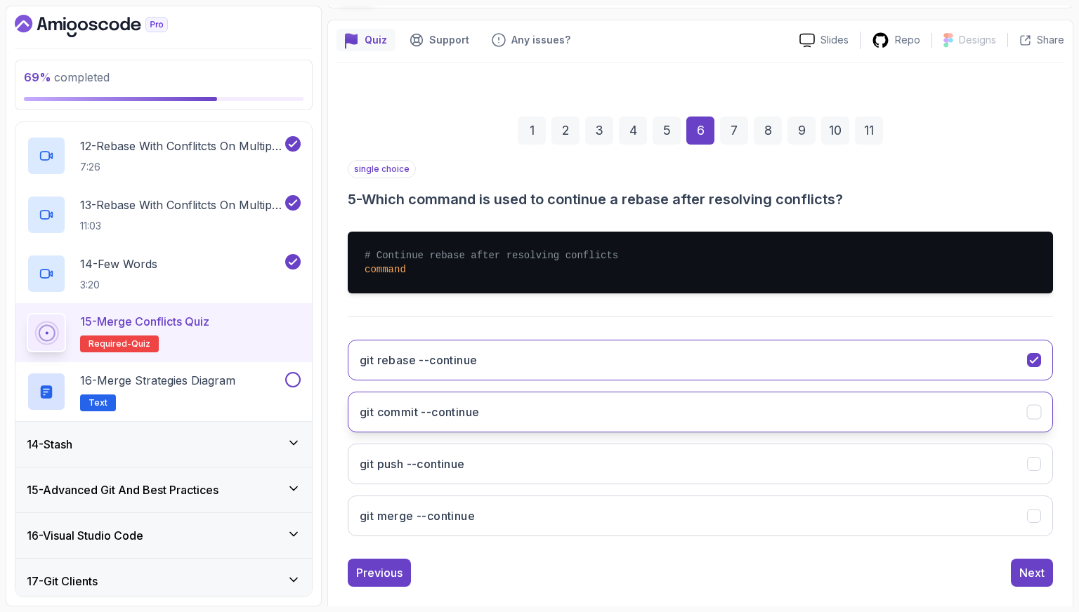
scroll to position [35, 0]
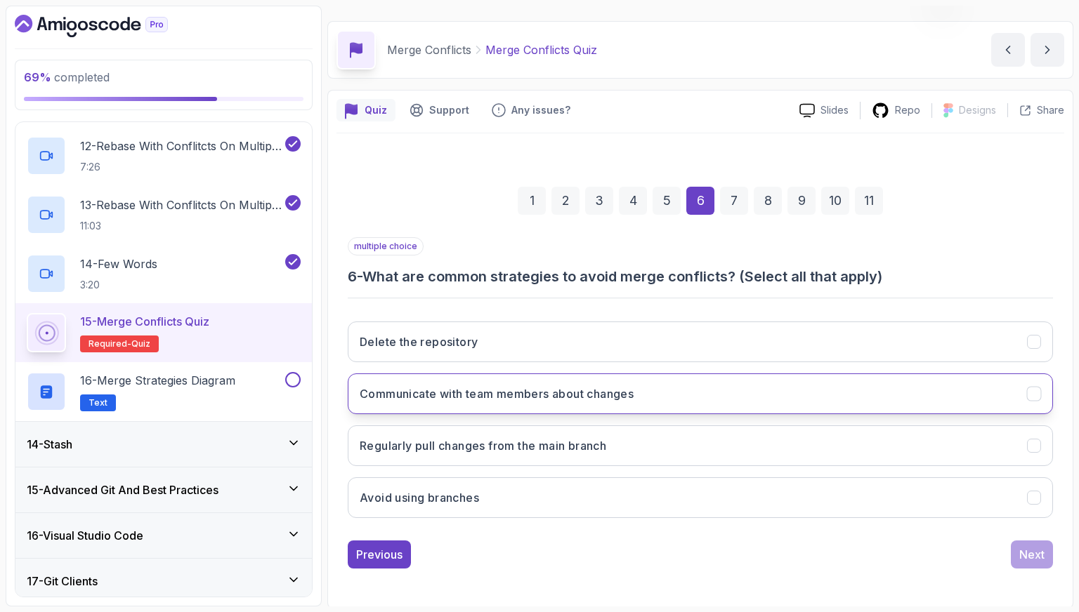
click at [562, 405] on button "Communicate with team members about changes" at bounding box center [700, 394] width 705 height 41
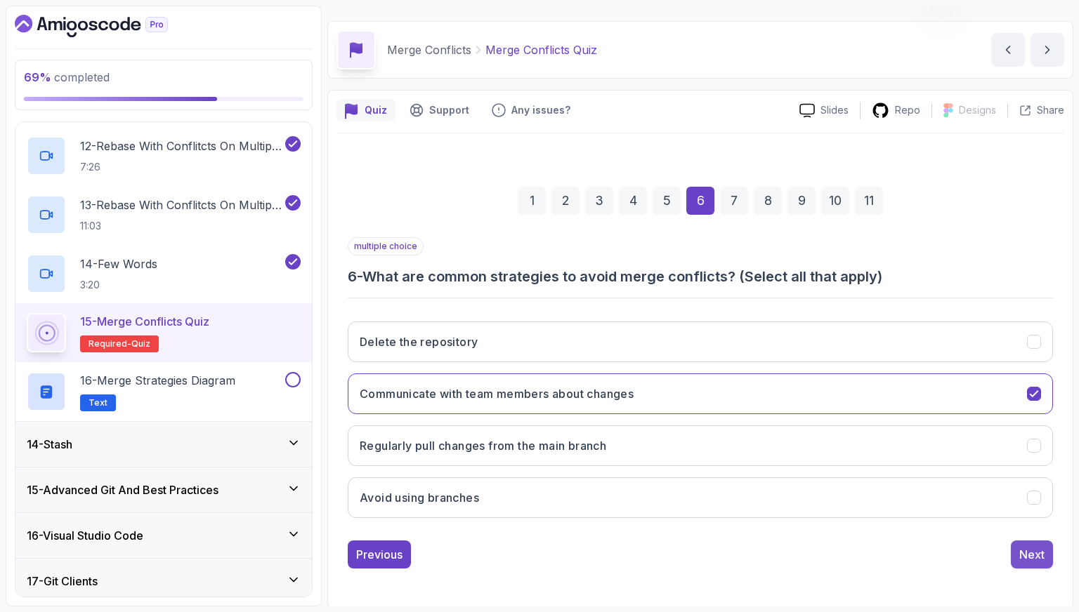
click at [1044, 560] on button "Next" at bounding box center [1031, 555] width 42 height 28
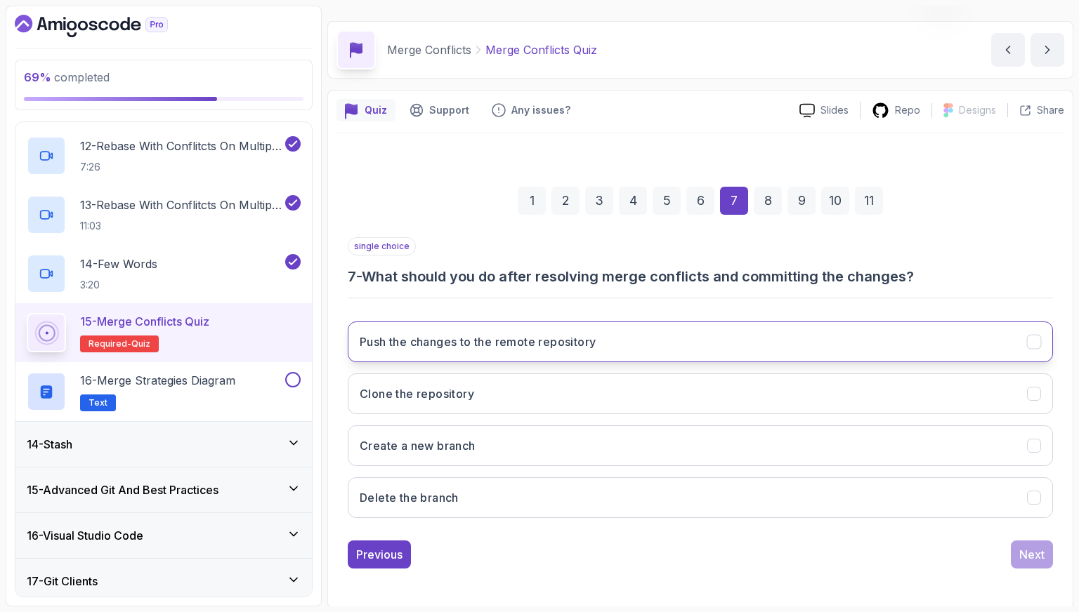
click at [592, 343] on h3 "Push the changes to the remote repository" at bounding box center [478, 342] width 236 height 17
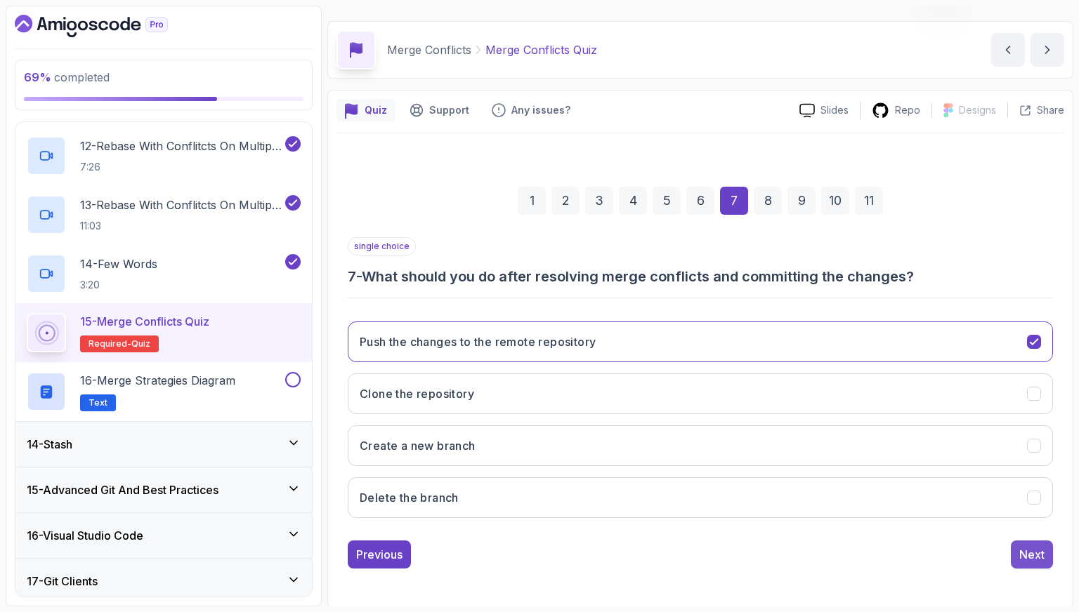
click at [1027, 560] on button "Next" at bounding box center [1031, 555] width 42 height 28
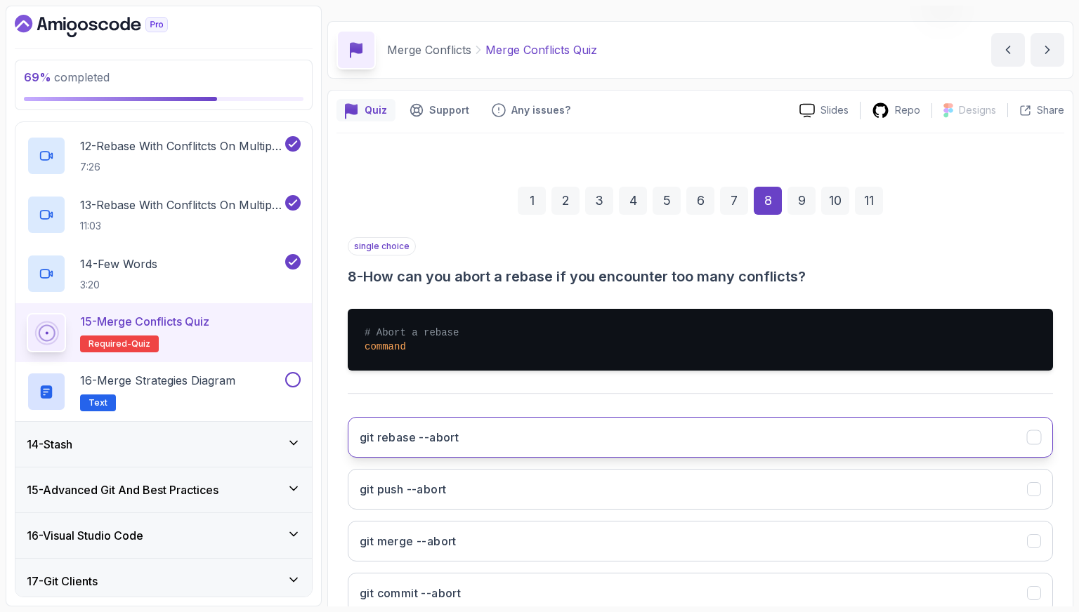
scroll to position [105, 0]
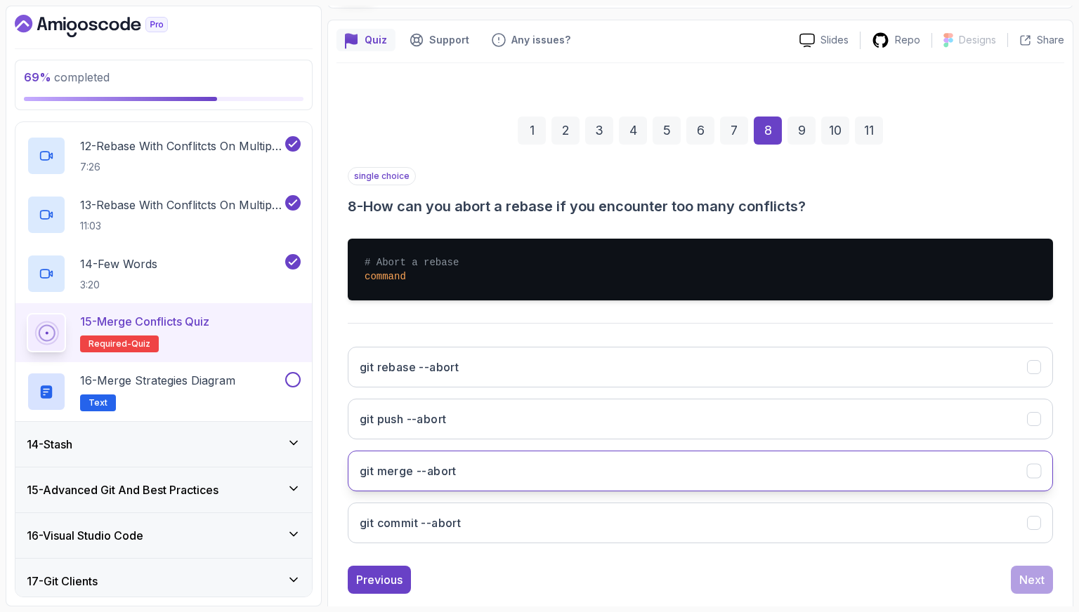
click at [570, 480] on button "git merge --abort" at bounding box center [700, 471] width 705 height 41
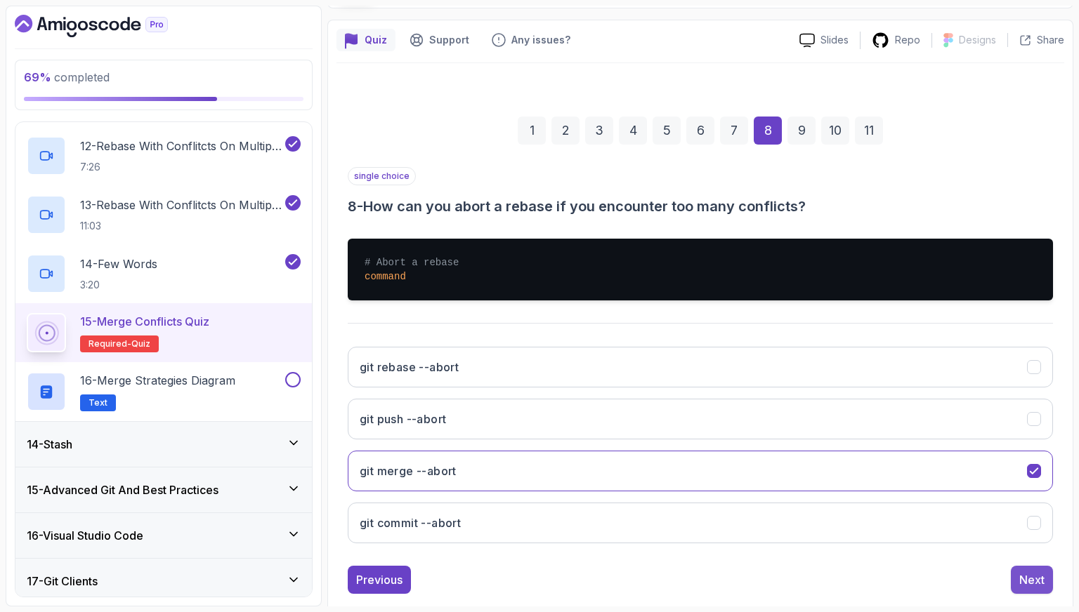
click at [1042, 586] on div "Next" at bounding box center [1031, 580] width 25 height 17
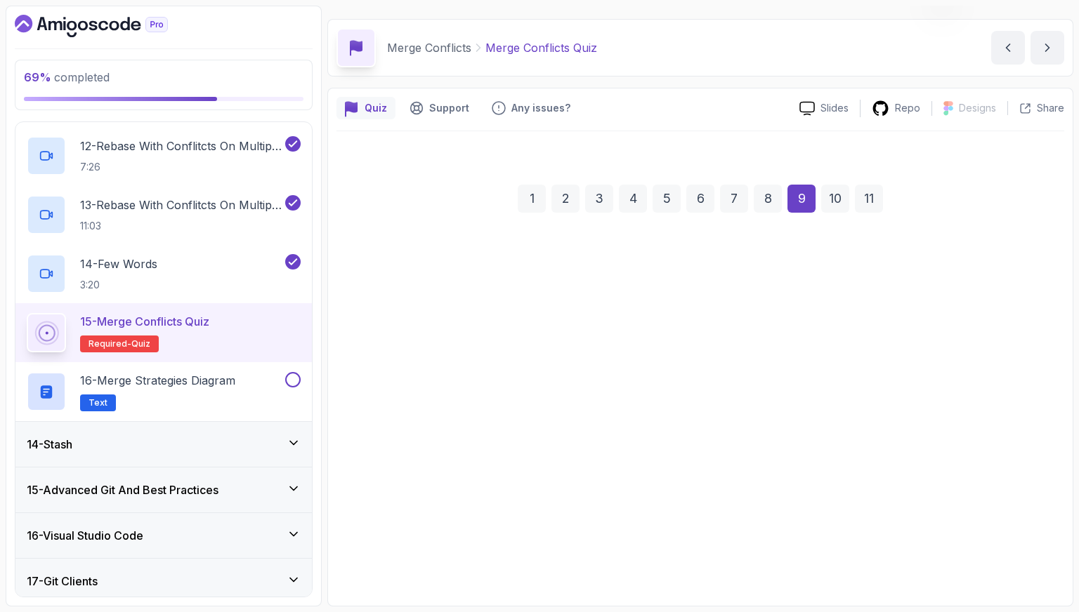
scroll to position [35, 0]
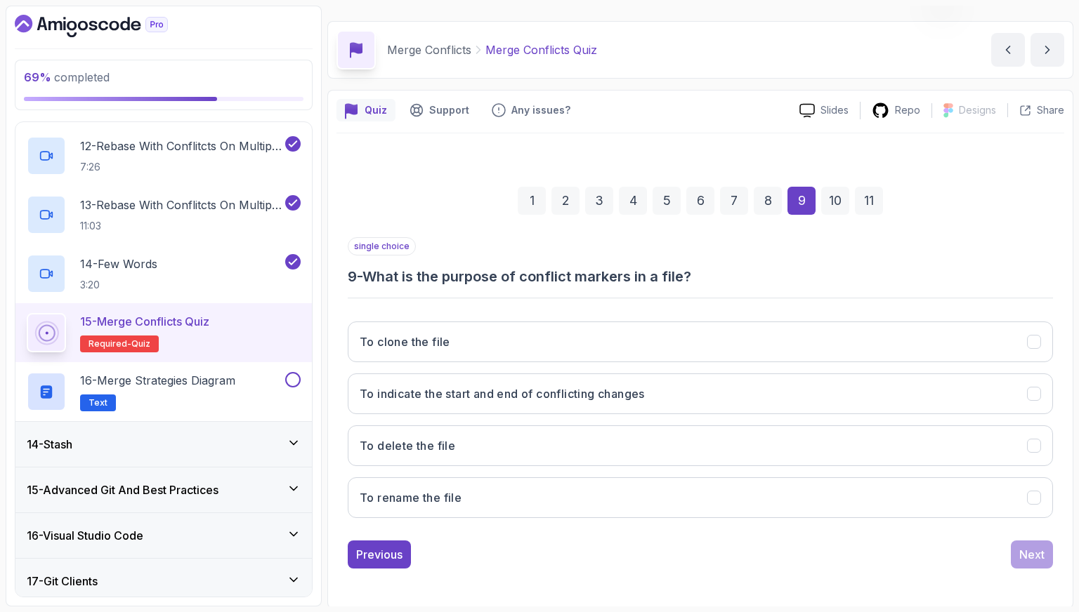
click at [562, 362] on div "To clone the file To indicate the start and end of conflicting changes To delet…" at bounding box center [700, 419] width 705 height 219
click at [570, 393] on h3 "To indicate the start and end of conflicting changes" at bounding box center [502, 393] width 285 height 17
click at [1046, 550] on button "Next" at bounding box center [1031, 555] width 42 height 28
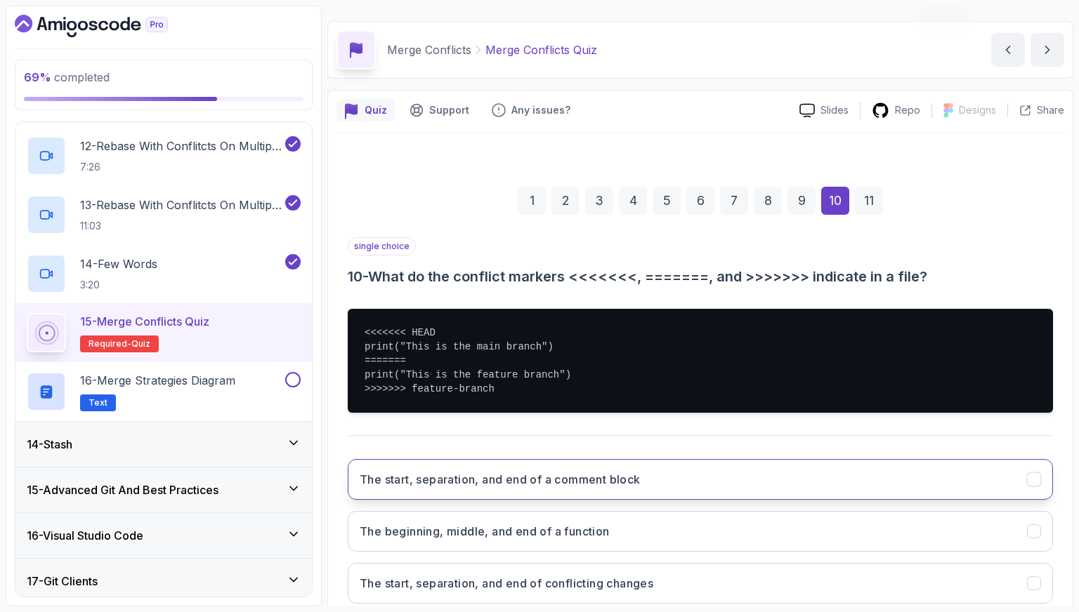
scroll to position [173, 0]
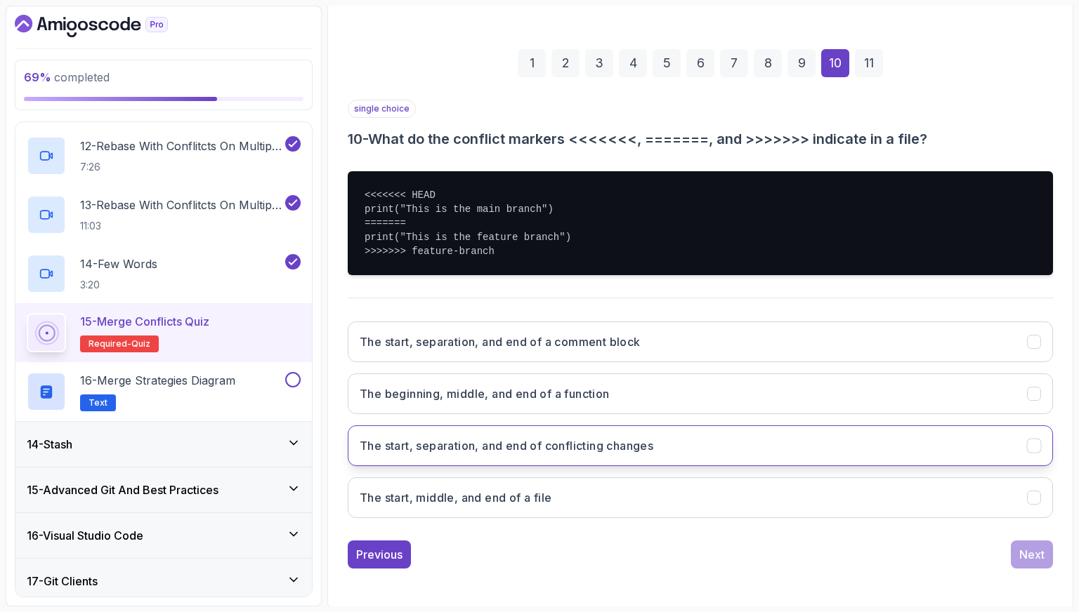
click at [596, 449] on h3 "The start, separation, and end of conflicting changes" at bounding box center [507, 445] width 294 height 17
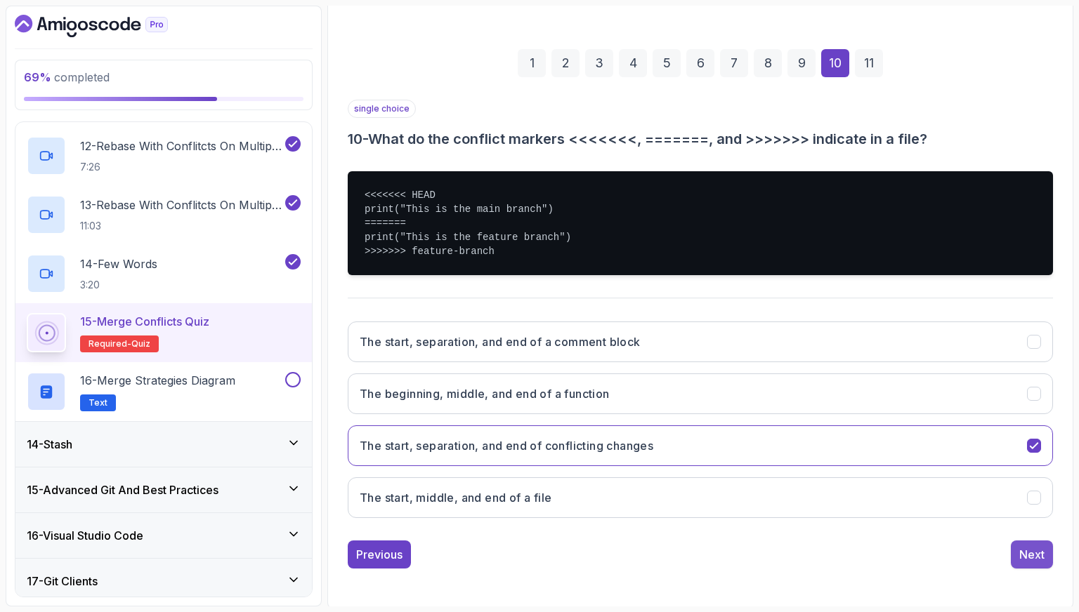
click at [1030, 553] on div "Next" at bounding box center [1031, 554] width 25 height 17
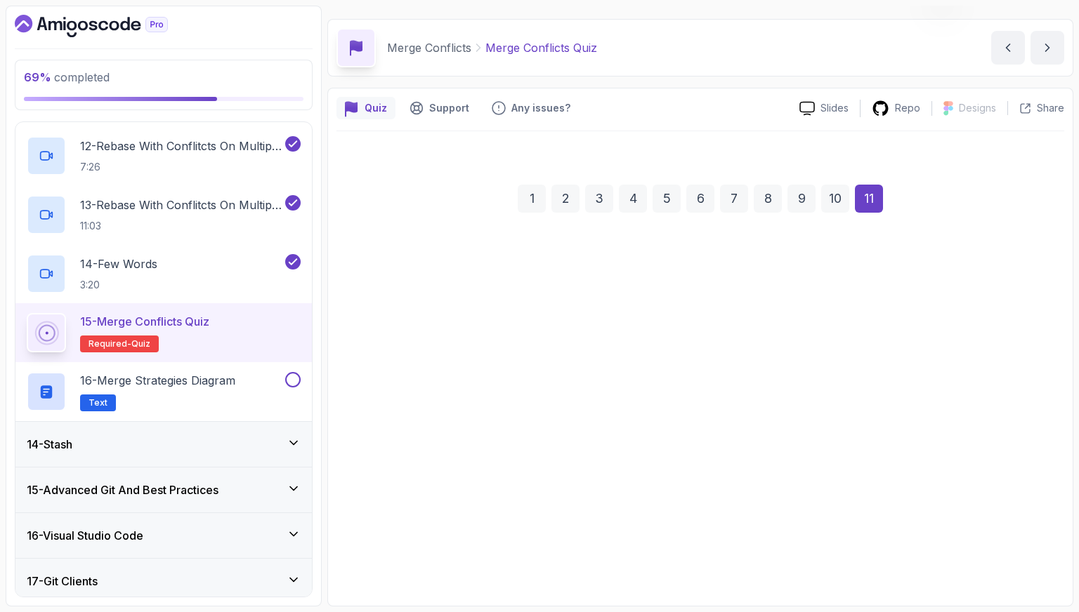
scroll to position [35, 0]
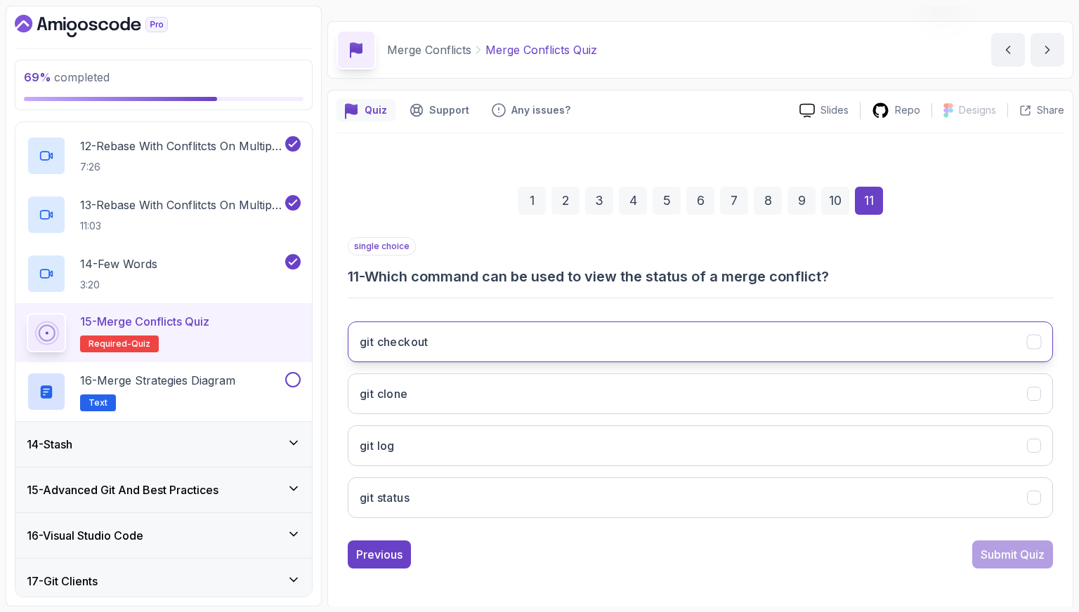
click at [668, 355] on button "git checkout" at bounding box center [700, 342] width 705 height 41
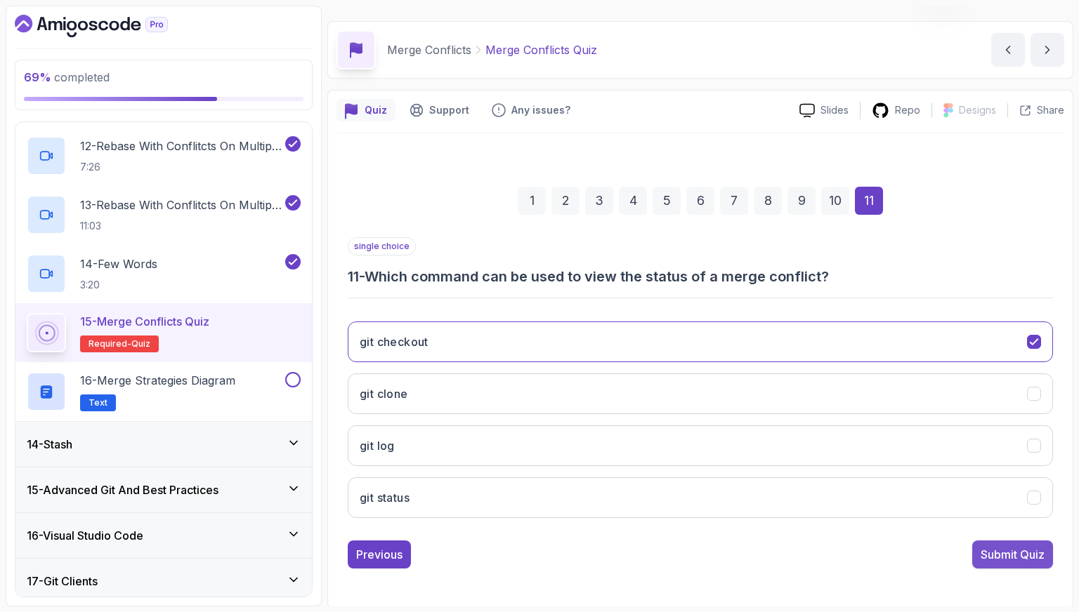
click at [1024, 556] on div "Submit Quiz" at bounding box center [1012, 554] width 64 height 17
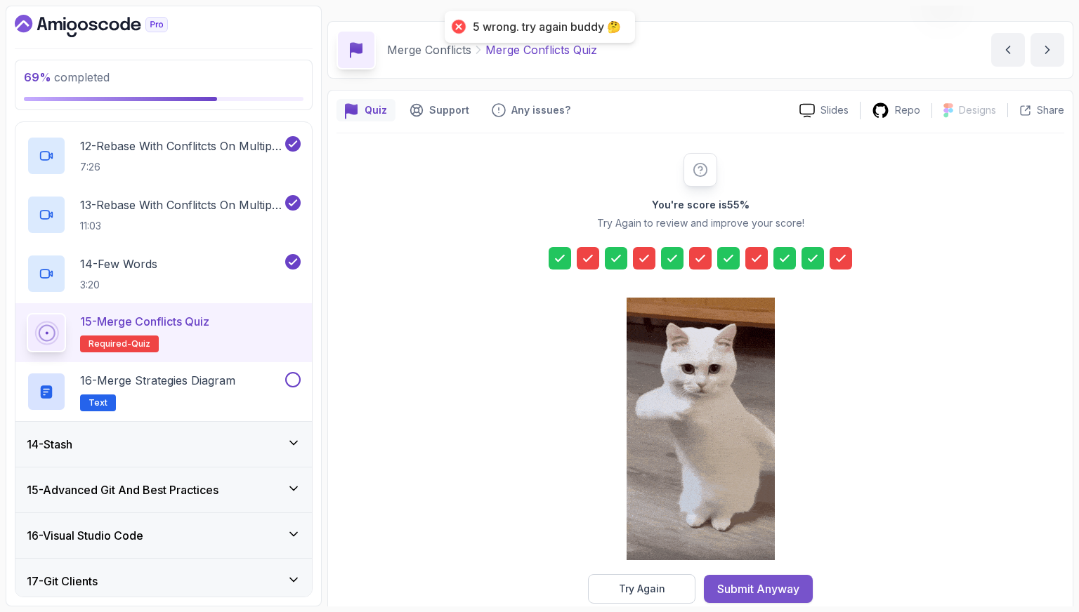
click at [787, 585] on div "Submit Anyway" at bounding box center [758, 589] width 82 height 17
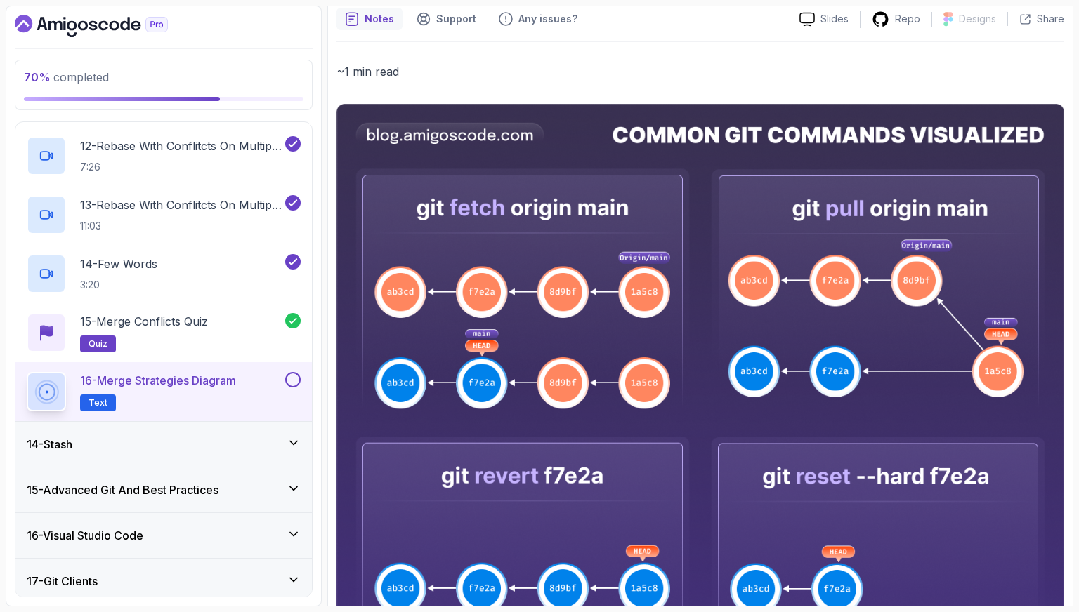
scroll to position [140, 0]
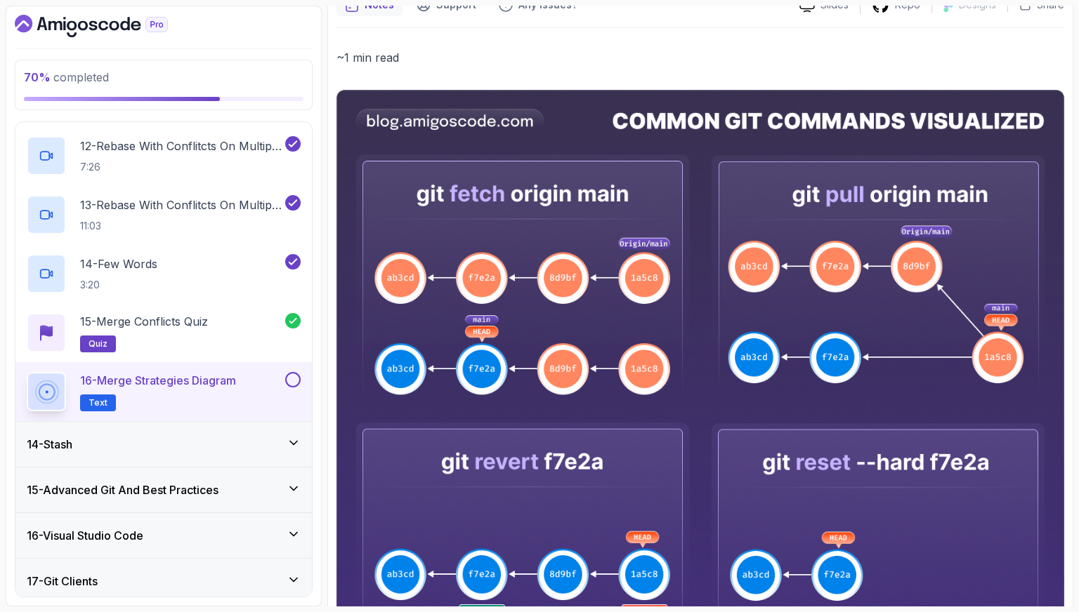
click at [283, 376] on div at bounding box center [291, 379] width 18 height 15
click at [296, 379] on button at bounding box center [292, 379] width 15 height 15
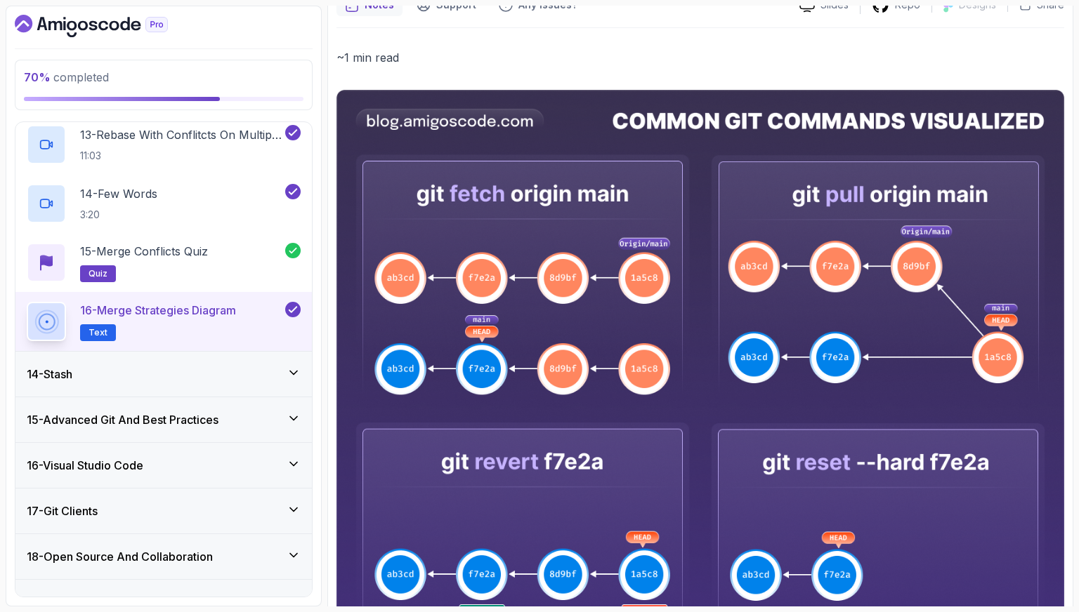
click at [222, 376] on div "14 - Stash" at bounding box center [164, 374] width 274 height 17
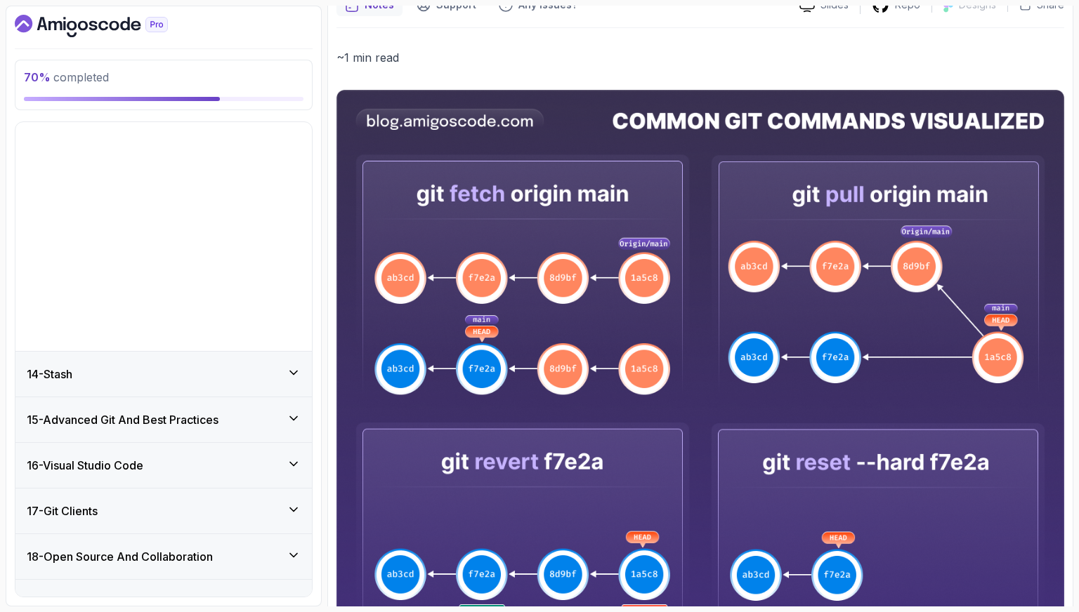
scroll to position [434, 0]
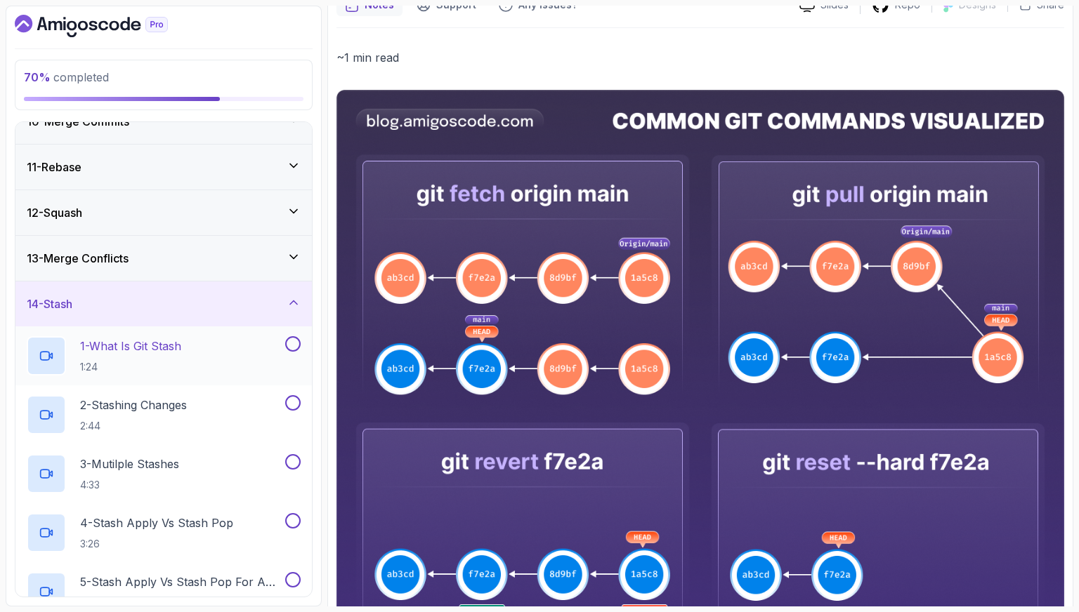
click at [205, 350] on div "1 - What Is Git Stash 1:24" at bounding box center [155, 355] width 256 height 39
